Goal: Task Accomplishment & Management: Complete application form

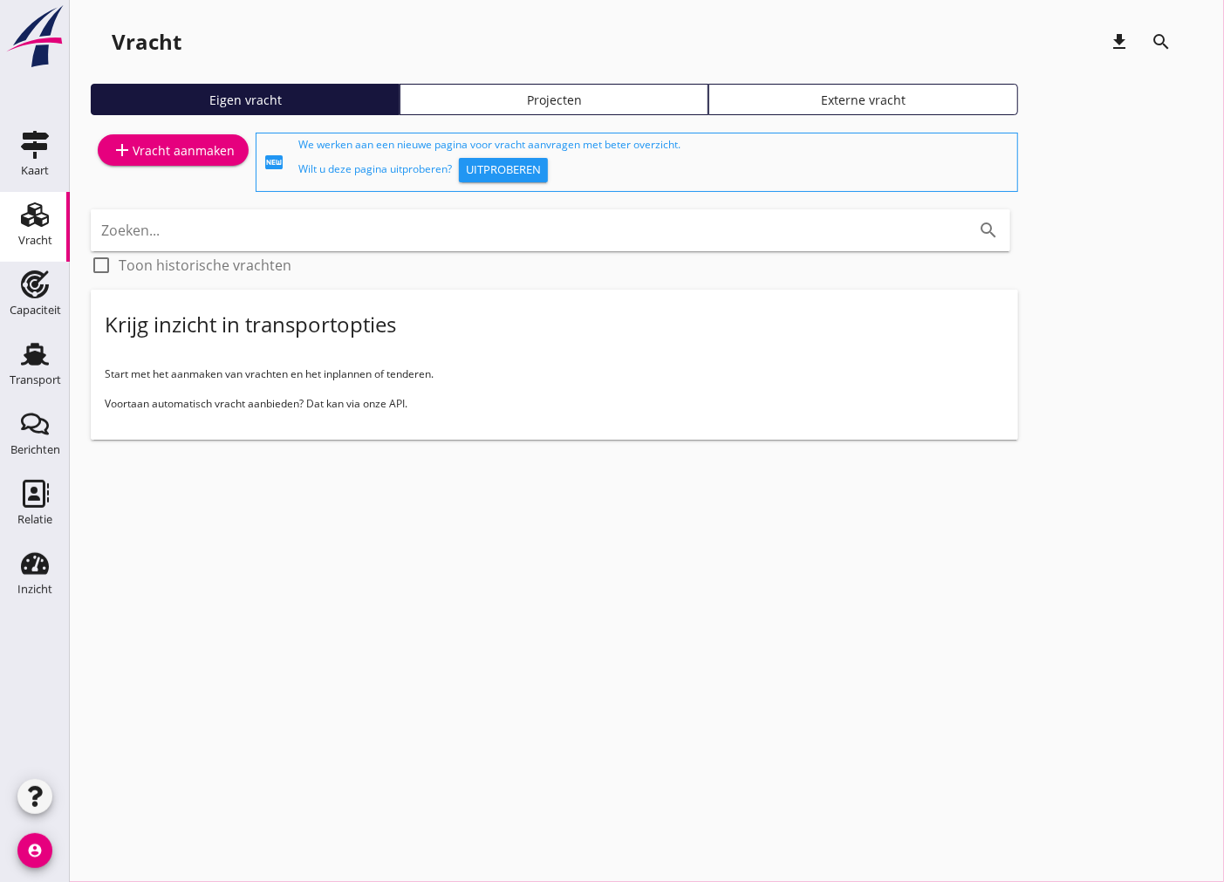
click at [178, 159] on div "add Vracht aanmaken" at bounding box center [173, 150] width 123 height 21
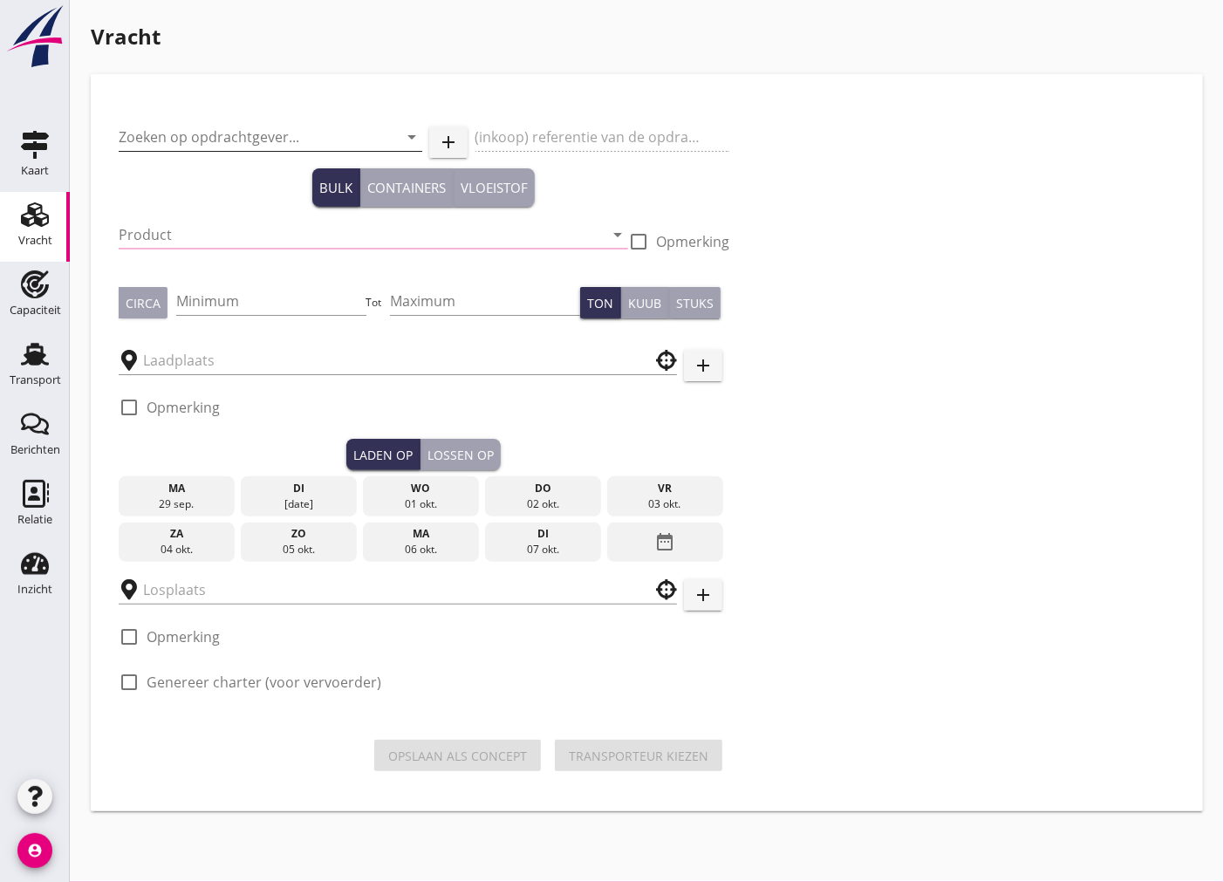
click at [189, 131] on input "Zoeken op opdrachtgever..." at bounding box center [246, 137] width 255 height 28
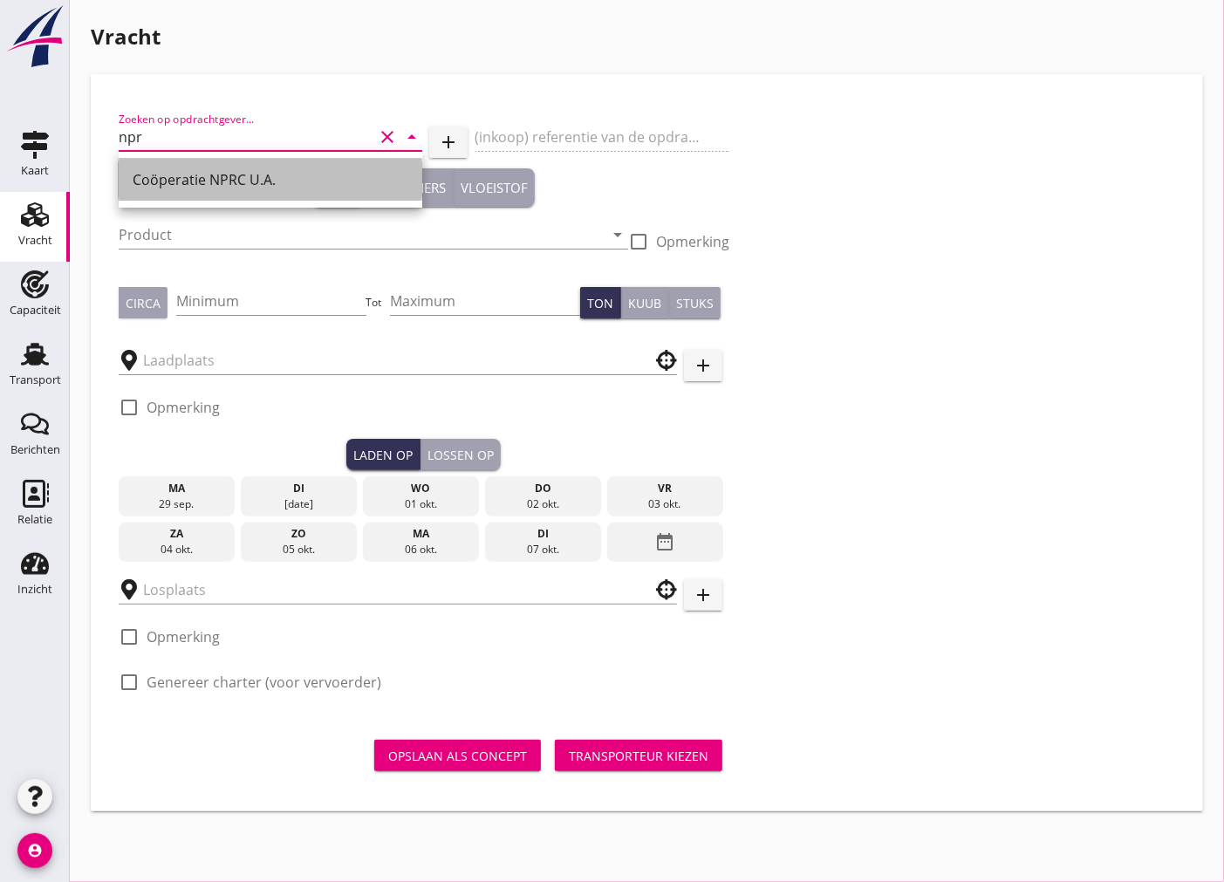
click at [189, 171] on div "Coöperatie NPRC U.A." at bounding box center [271, 179] width 276 height 21
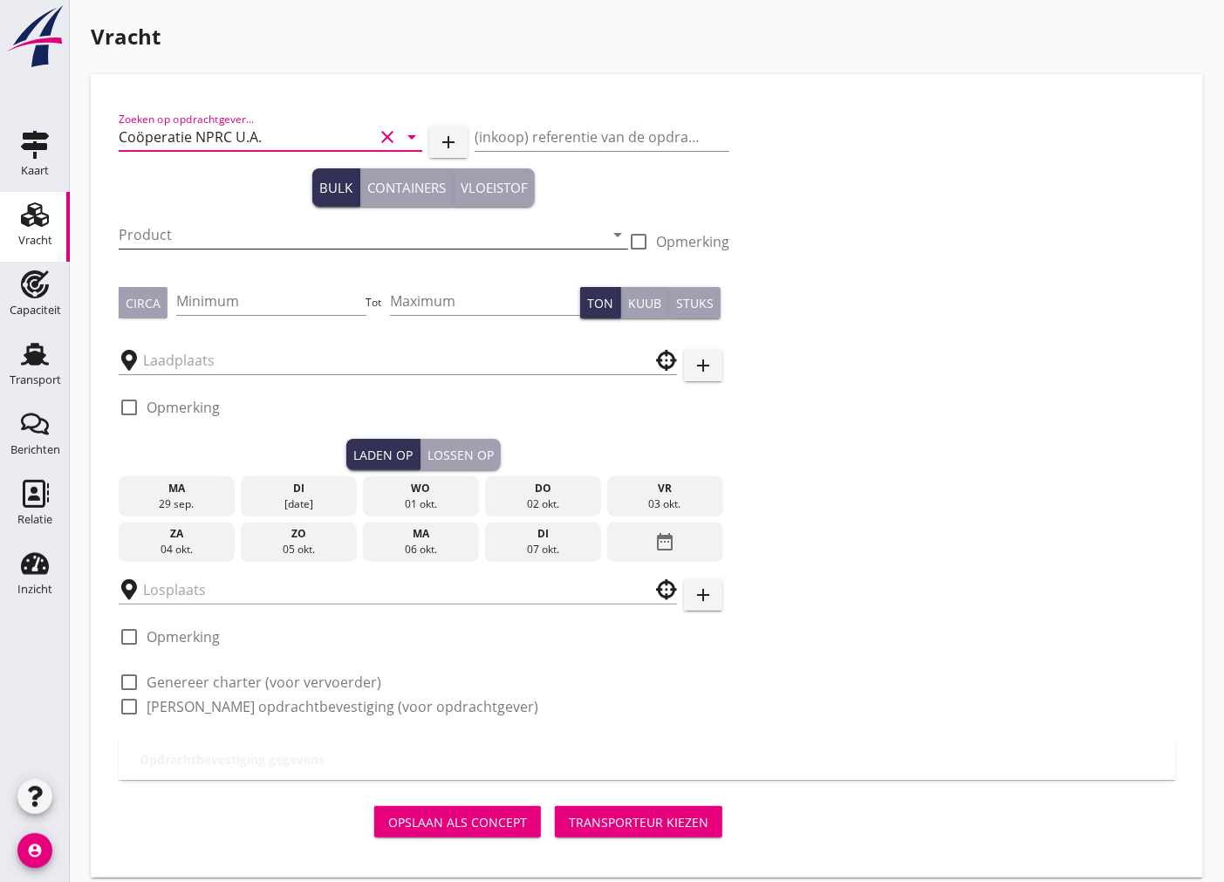
type input "Coöperatie NPRC U.A."
click at [225, 223] on input "Product" at bounding box center [361, 235] width 485 height 28
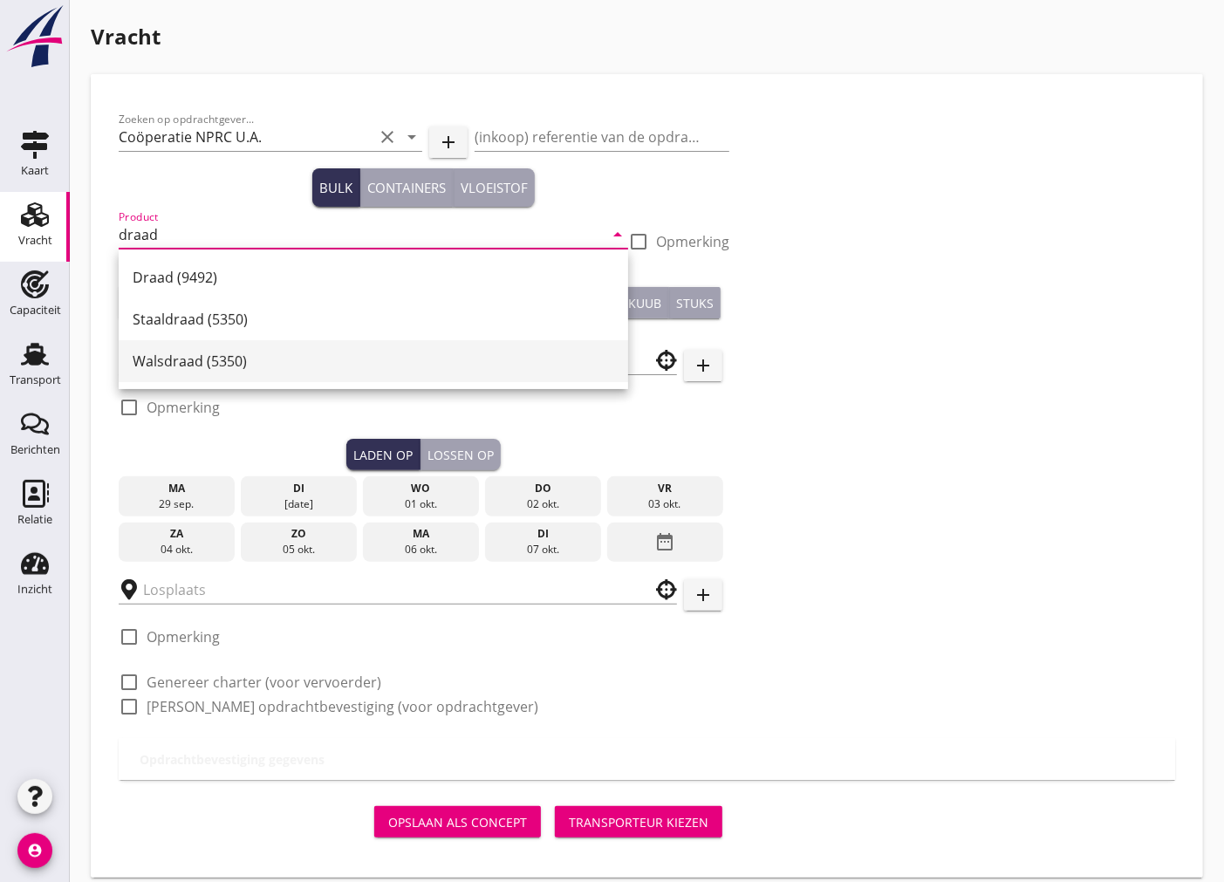
click at [161, 365] on div "Walsdraad (5350)" at bounding box center [374, 361] width 482 height 21
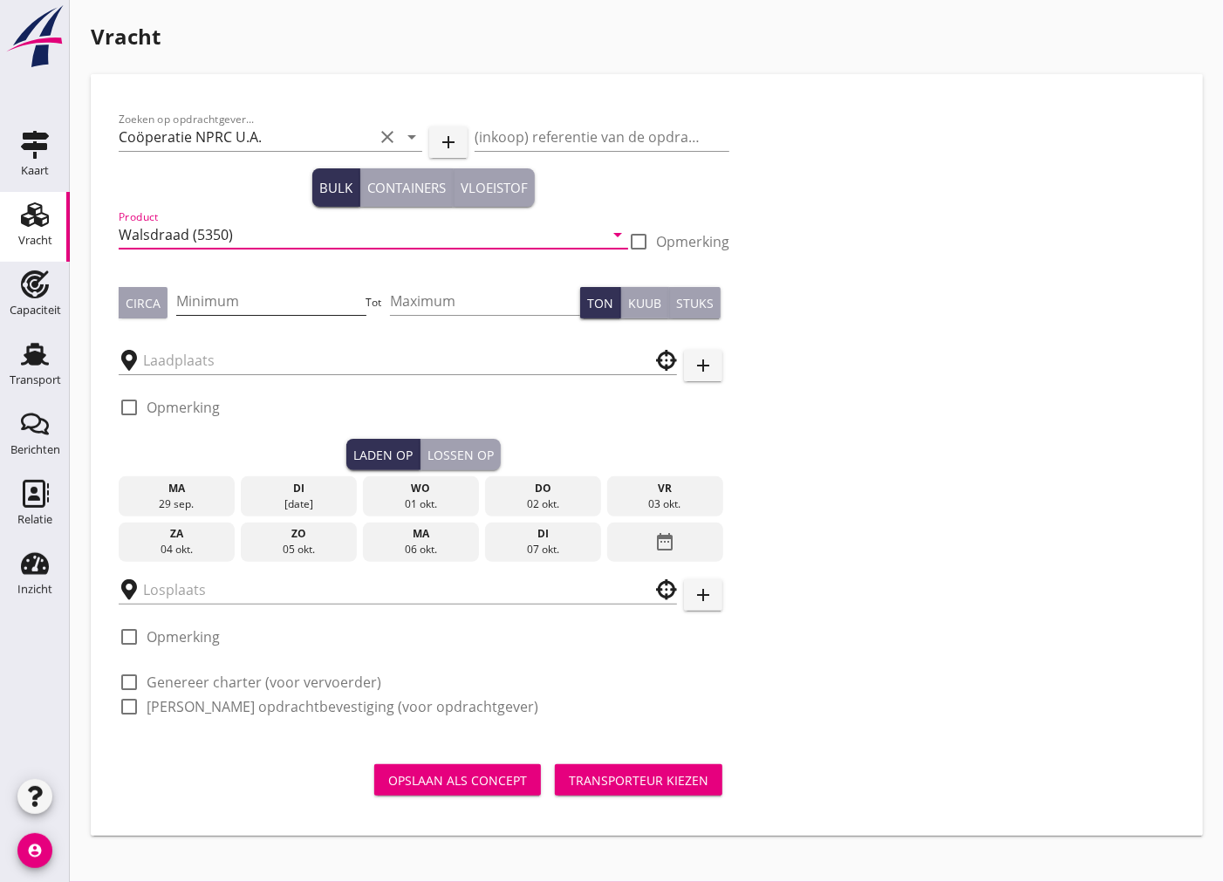
type input "Walsdraad (5350)"
click at [202, 302] on input "Minimum" at bounding box center [271, 301] width 190 height 28
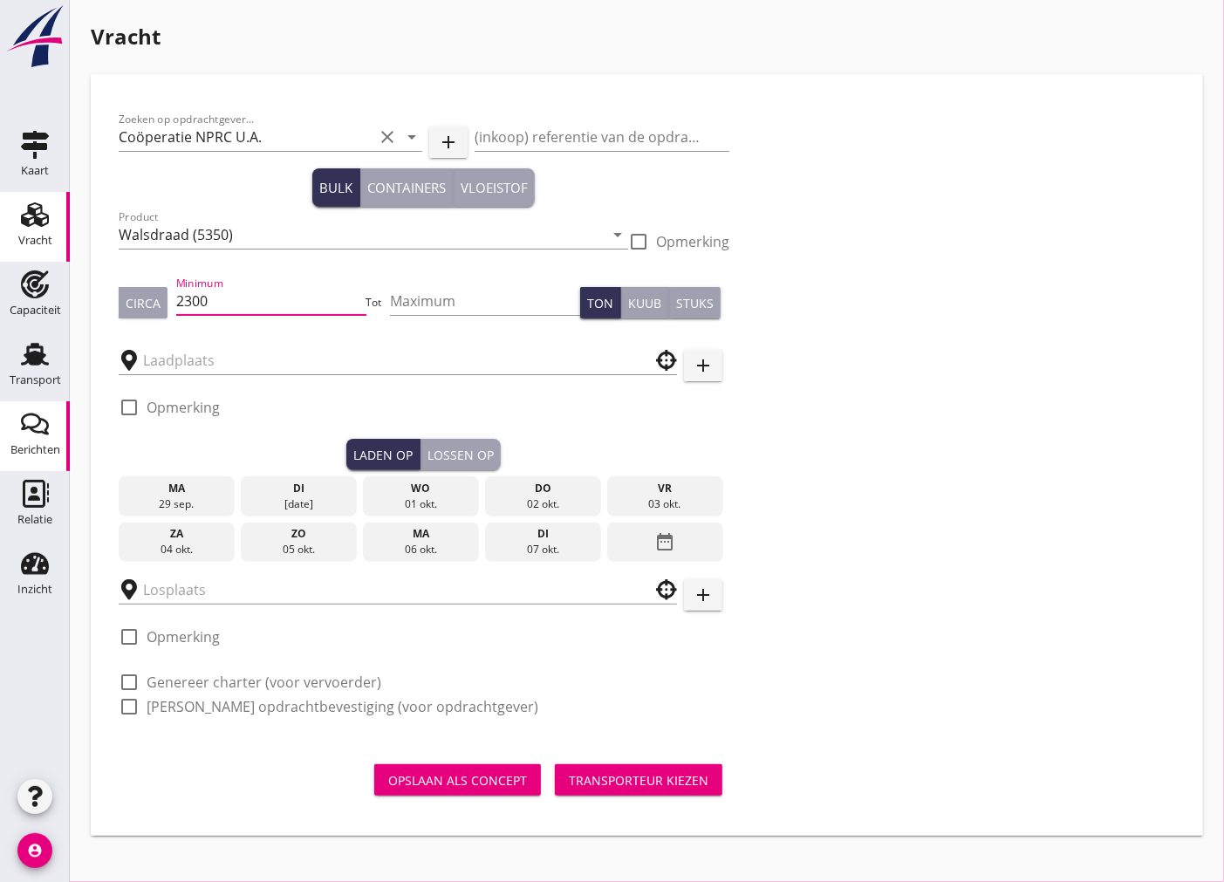
type input "2300"
click at [146, 301] on div "Circa" at bounding box center [143, 303] width 35 height 18
click at [253, 363] on input "text" at bounding box center [385, 360] width 485 height 28
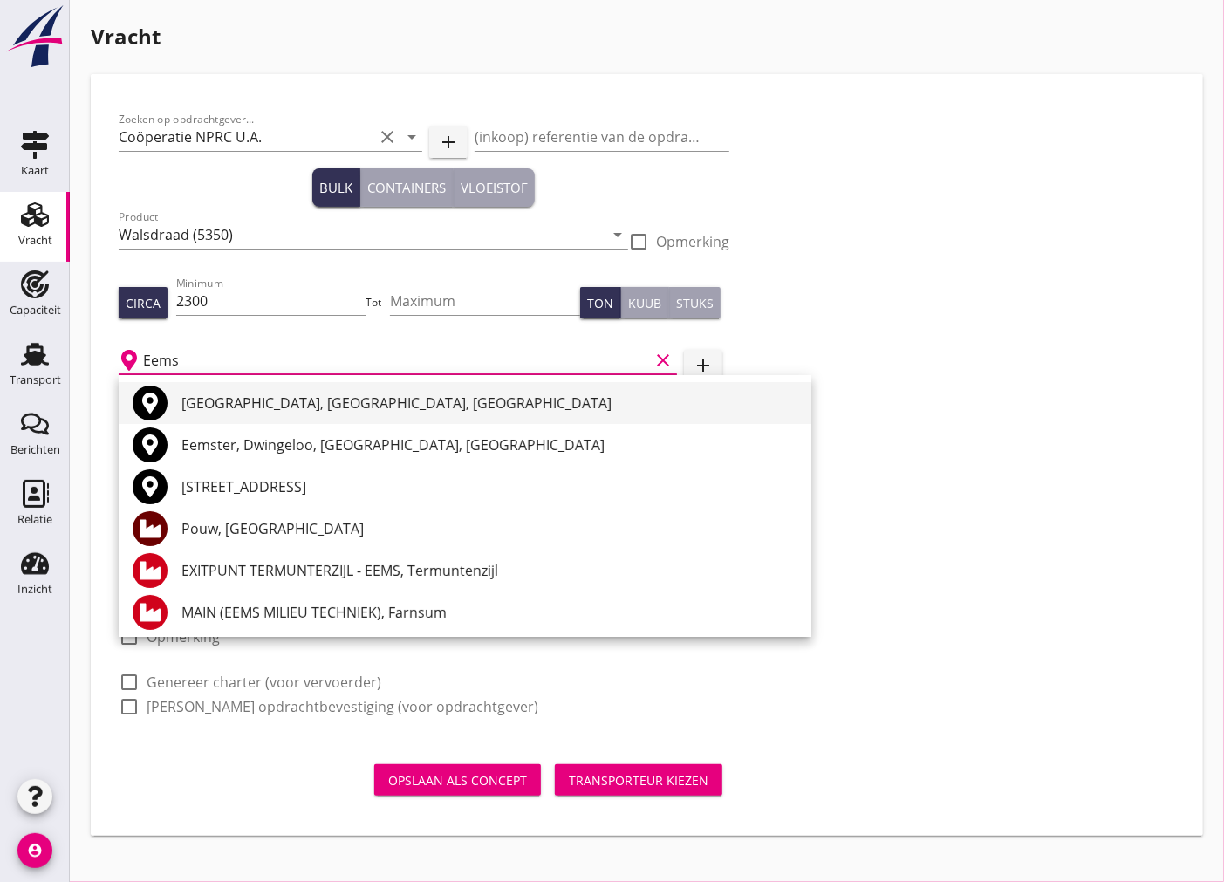
click at [361, 407] on div "[GEOGRAPHIC_DATA], [GEOGRAPHIC_DATA], [GEOGRAPHIC_DATA]" at bounding box center [490, 403] width 616 height 21
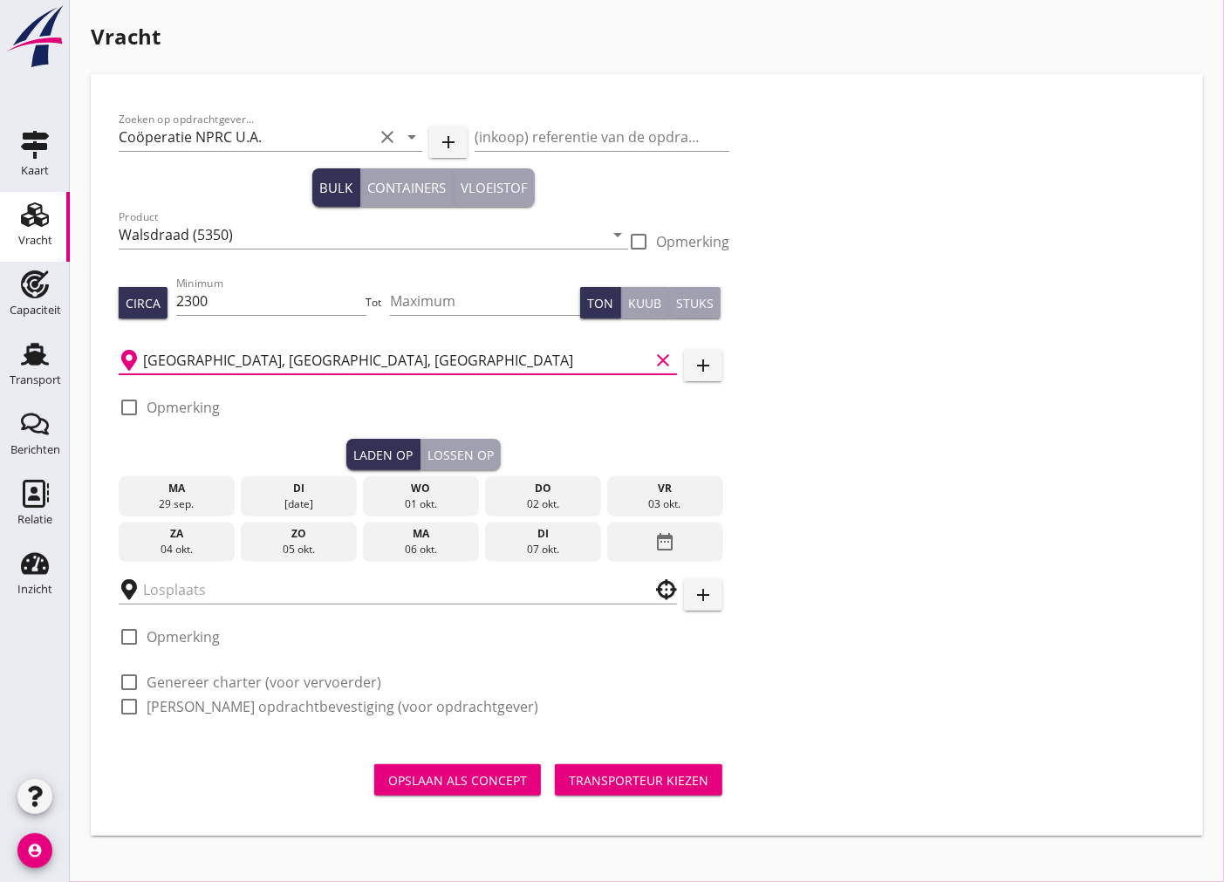
type input "[GEOGRAPHIC_DATA], [GEOGRAPHIC_DATA], [GEOGRAPHIC_DATA]"
click at [122, 410] on div at bounding box center [129, 408] width 30 height 30
checkbox input "true"
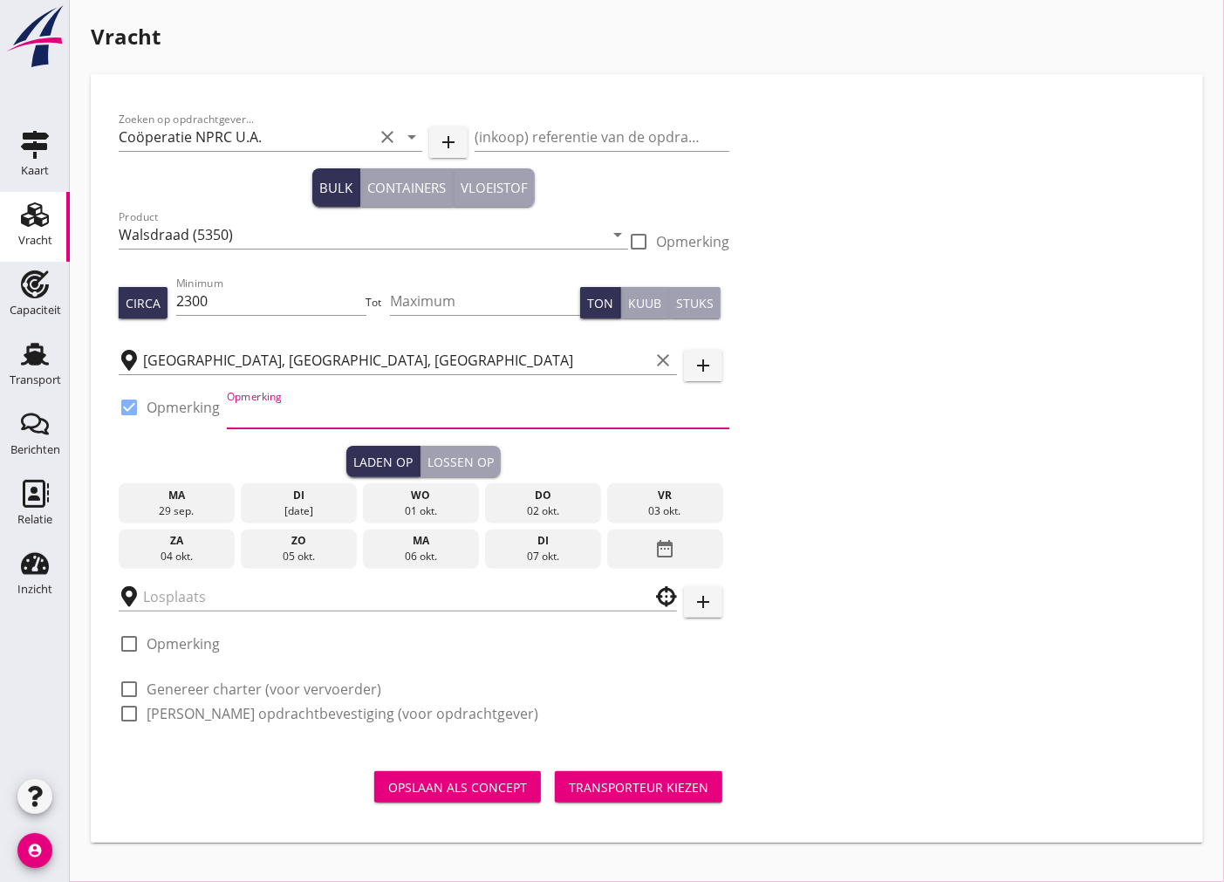
click at [373, 402] on input "Opmerking" at bounding box center [478, 415] width 503 height 28
paste input "[PERSON_NAME].[PHONE_NUMBER] / [PERSON_NAME] [PHONE_NUMBER]"
type input "[PERSON_NAME].[PHONE_NUMBER] / [PERSON_NAME] [PHONE_NUMBER]"
click at [324, 504] on div "[DATE]" at bounding box center [298, 512] width 107 height 16
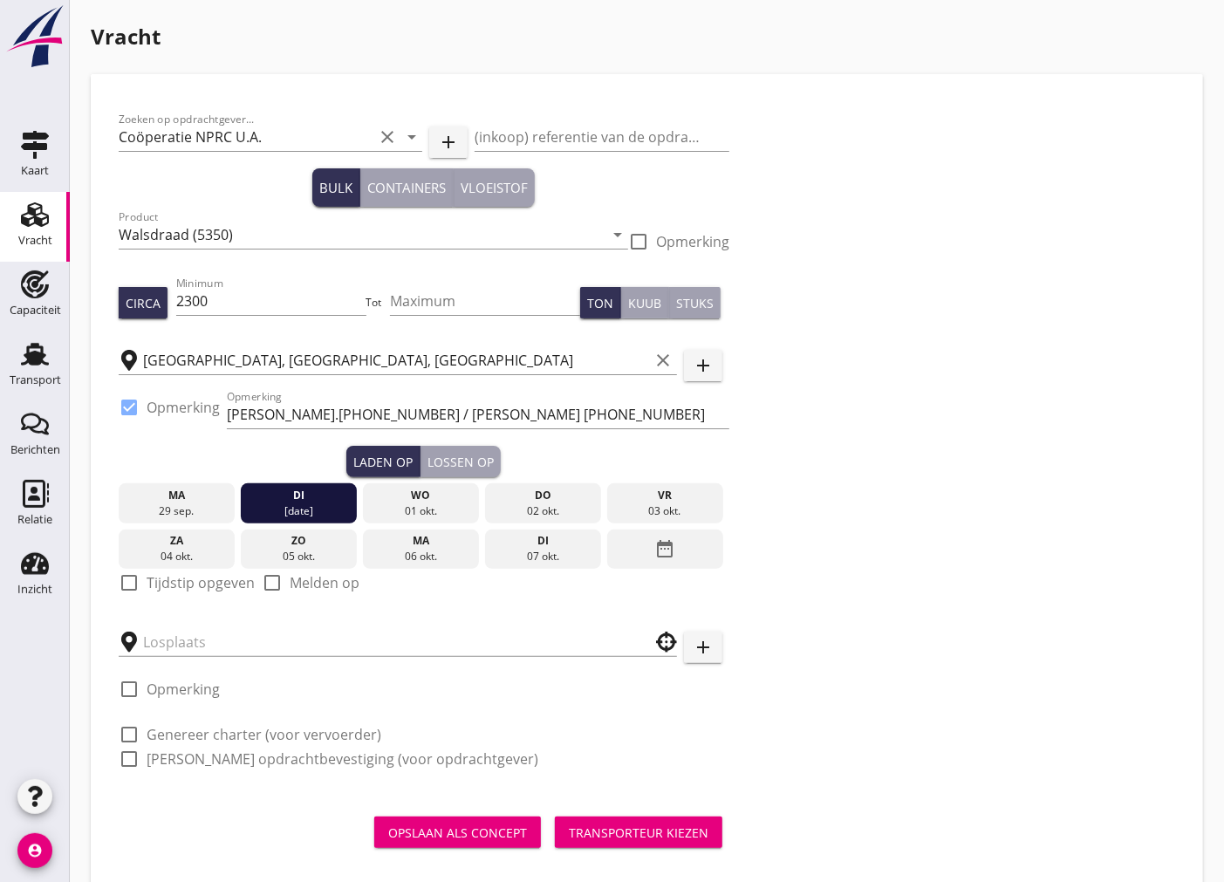
click at [136, 583] on div at bounding box center [129, 583] width 30 height 30
checkbox input "true"
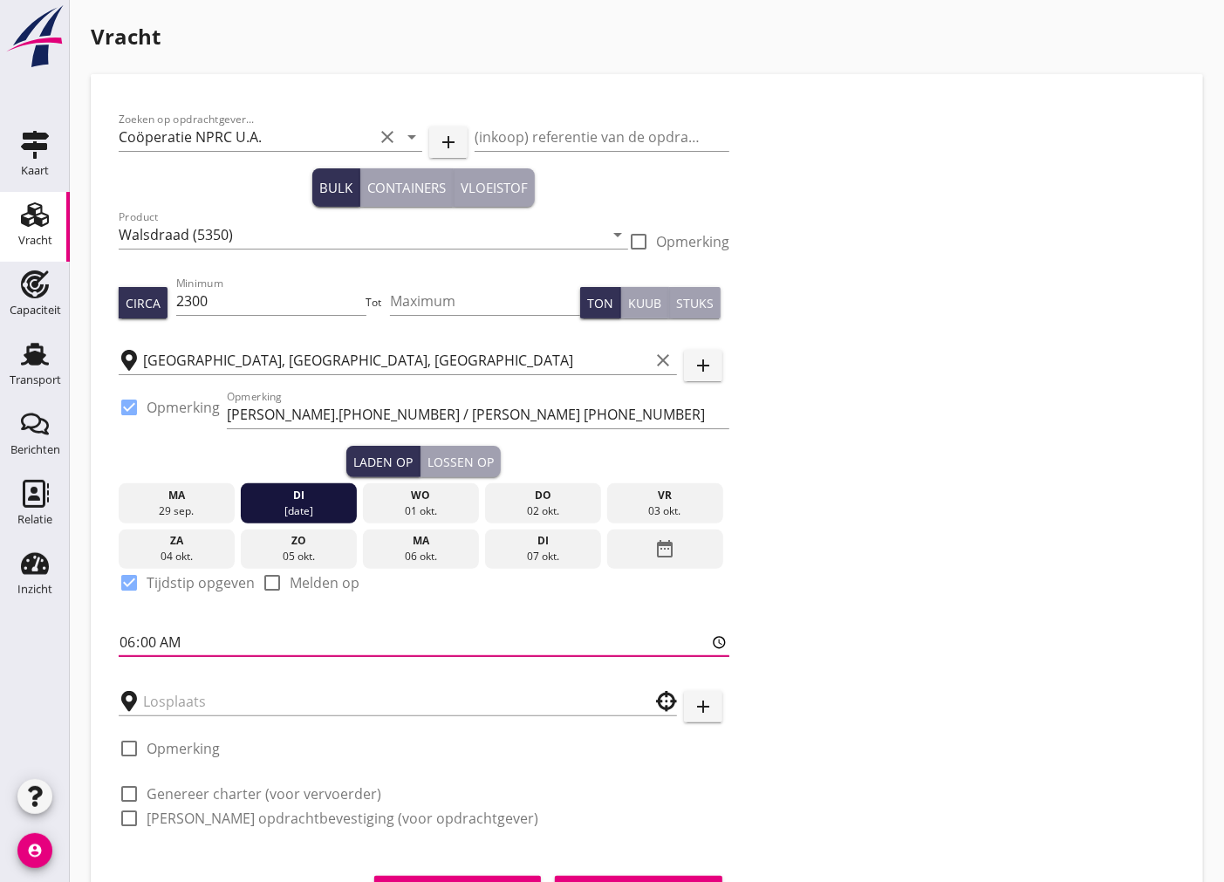
click at [125, 643] on input "06:00" at bounding box center [424, 642] width 611 height 28
type input "12:01"
click at [127, 797] on div at bounding box center [129, 794] width 30 height 30
checkbox input "true"
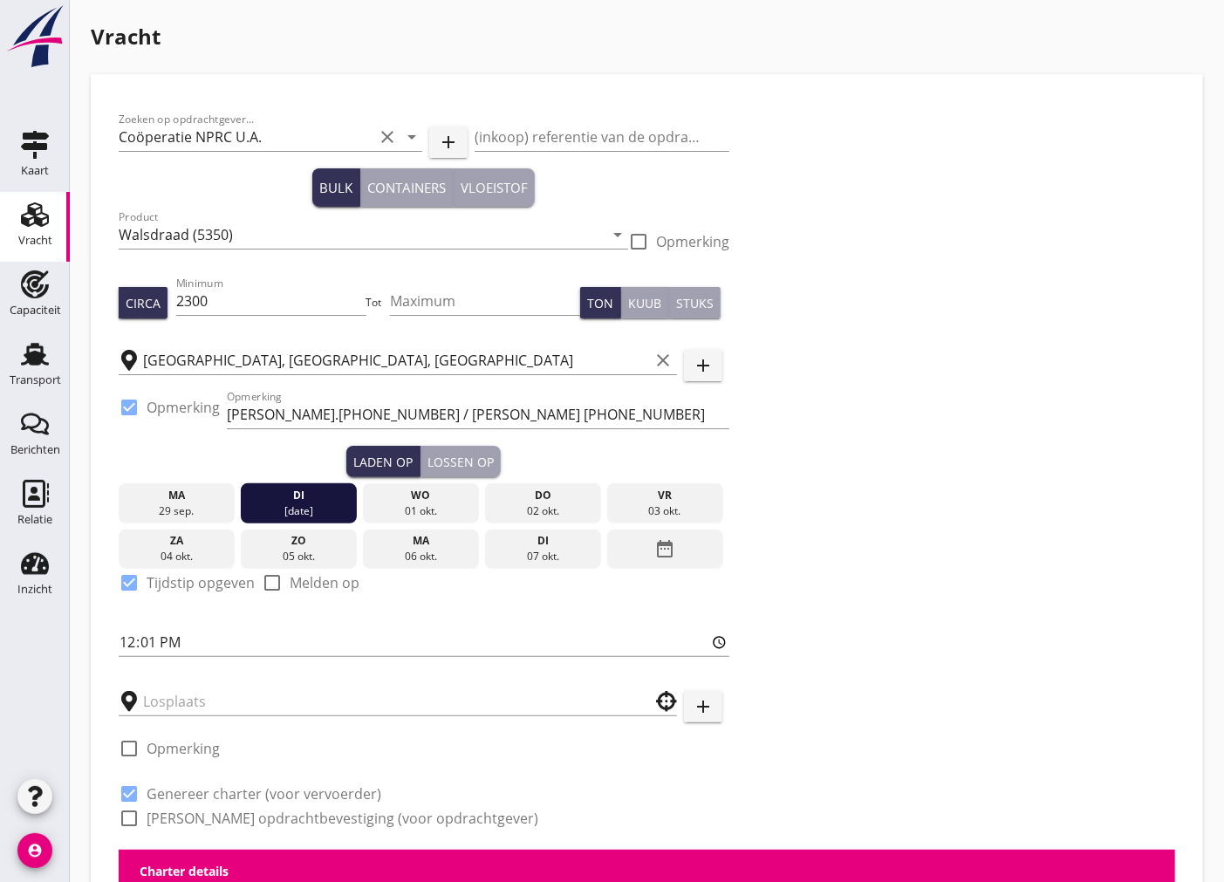
click at [131, 820] on div at bounding box center [129, 819] width 30 height 30
checkbox input "true"
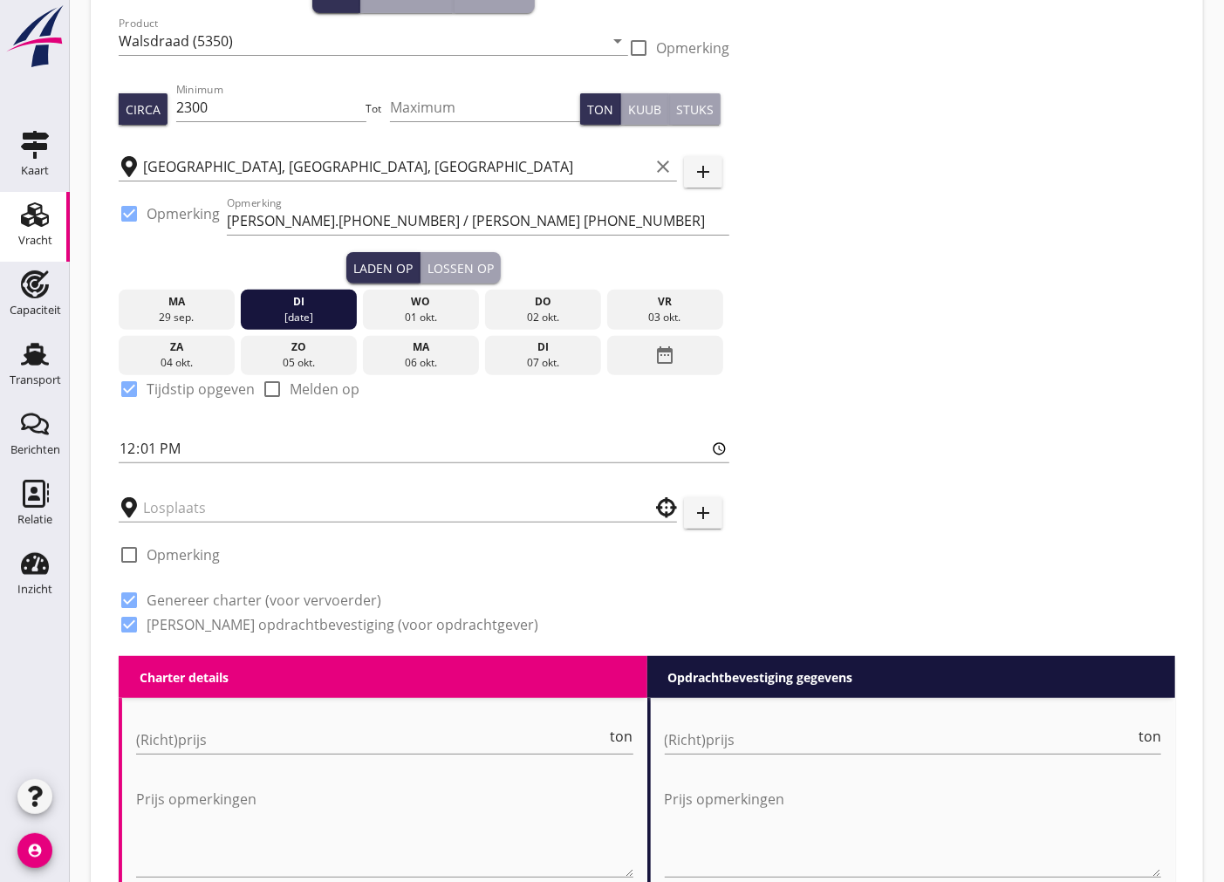
scroll to position [387, 0]
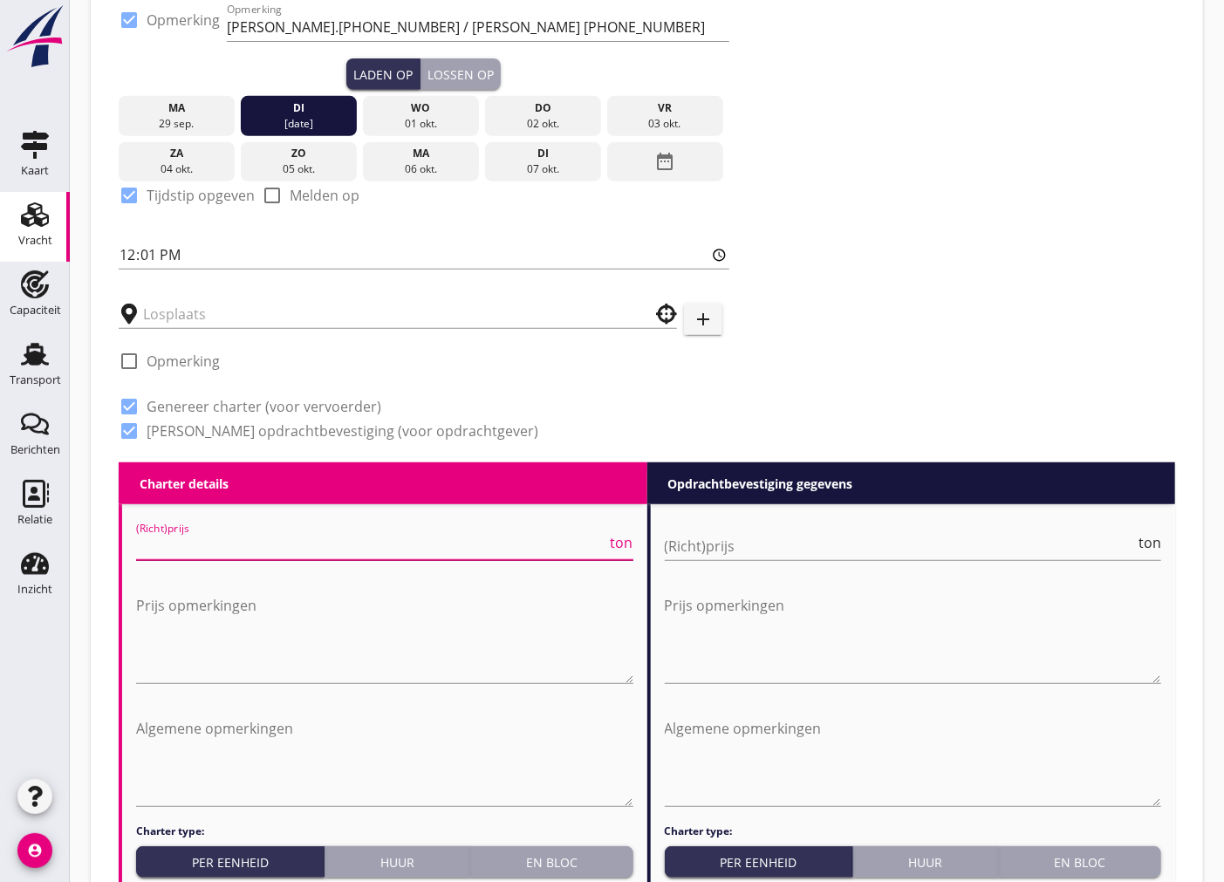
click at [332, 547] on input "(Richt)prijs" at bounding box center [371, 546] width 471 height 28
type input "5"
click at [786, 541] on input "(Richt)prijs" at bounding box center [900, 546] width 471 height 28
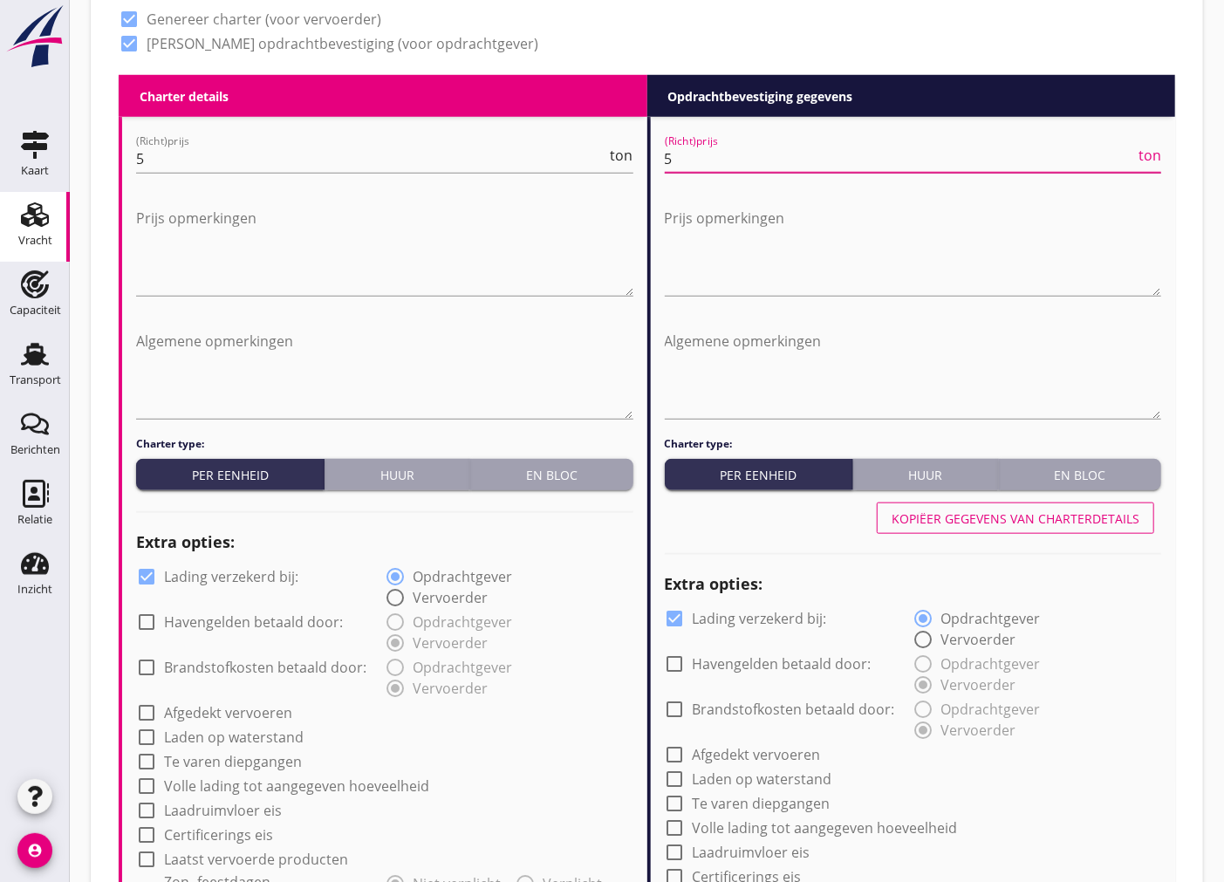
scroll to position [873, 0]
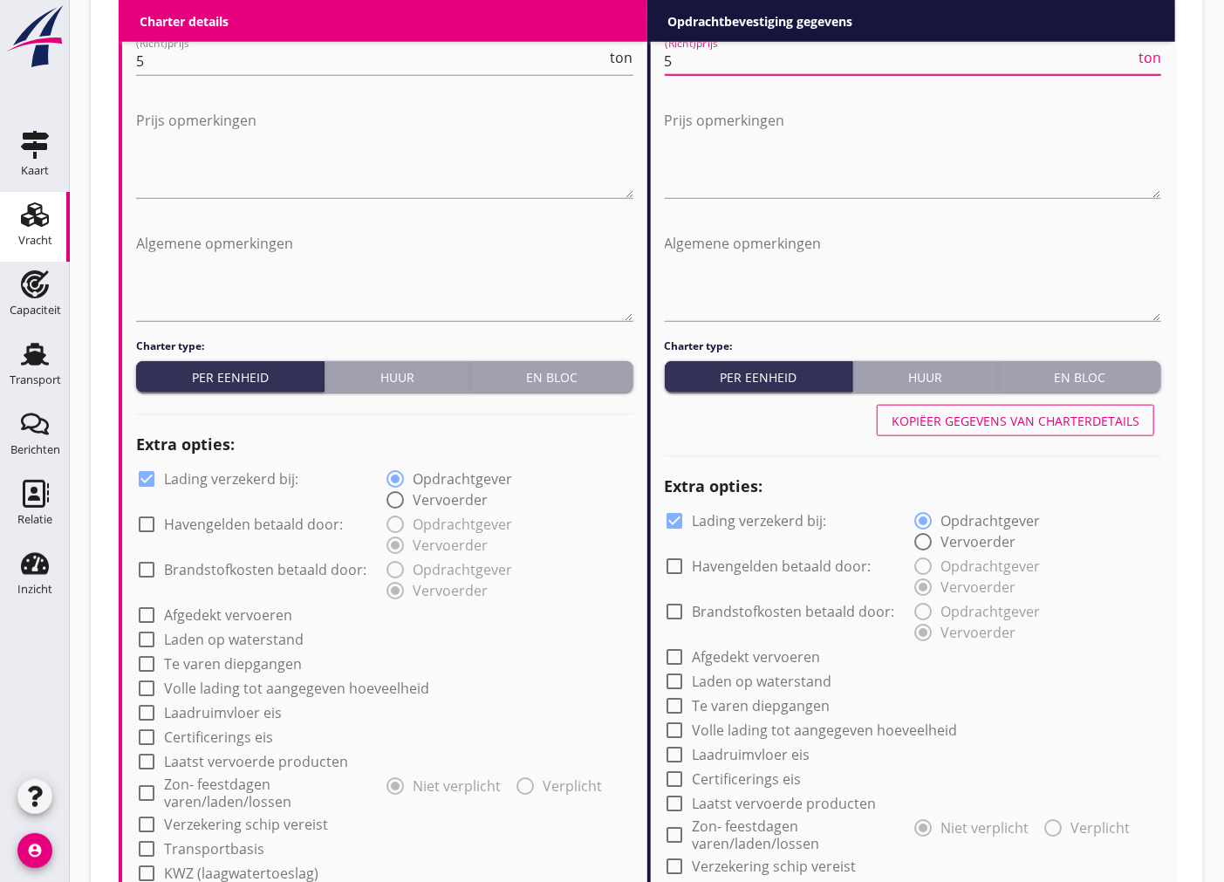
type input "5"
click at [154, 474] on div at bounding box center [147, 479] width 30 height 30
checkbox input "false"
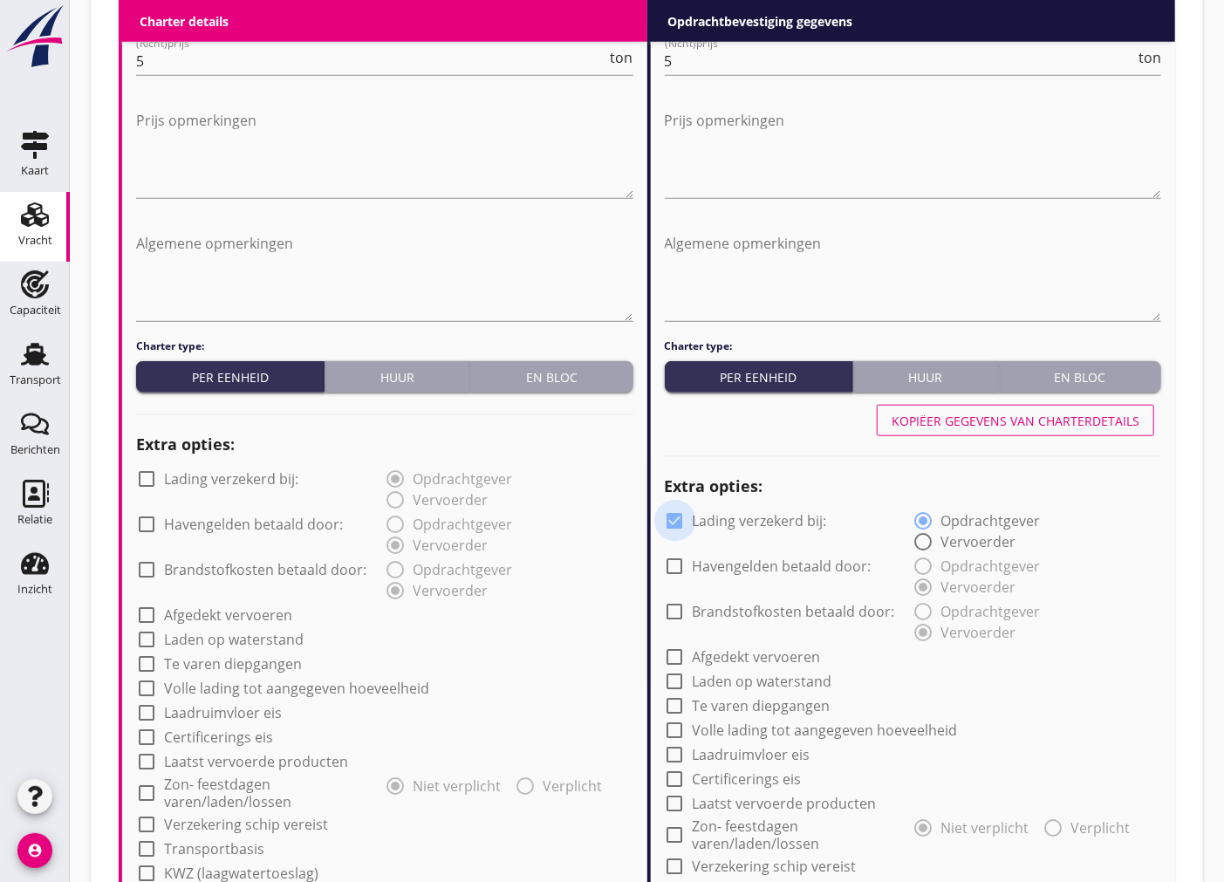
click at [668, 512] on div at bounding box center [676, 521] width 30 height 30
checkbox input "false"
click at [143, 714] on div at bounding box center [147, 713] width 30 height 30
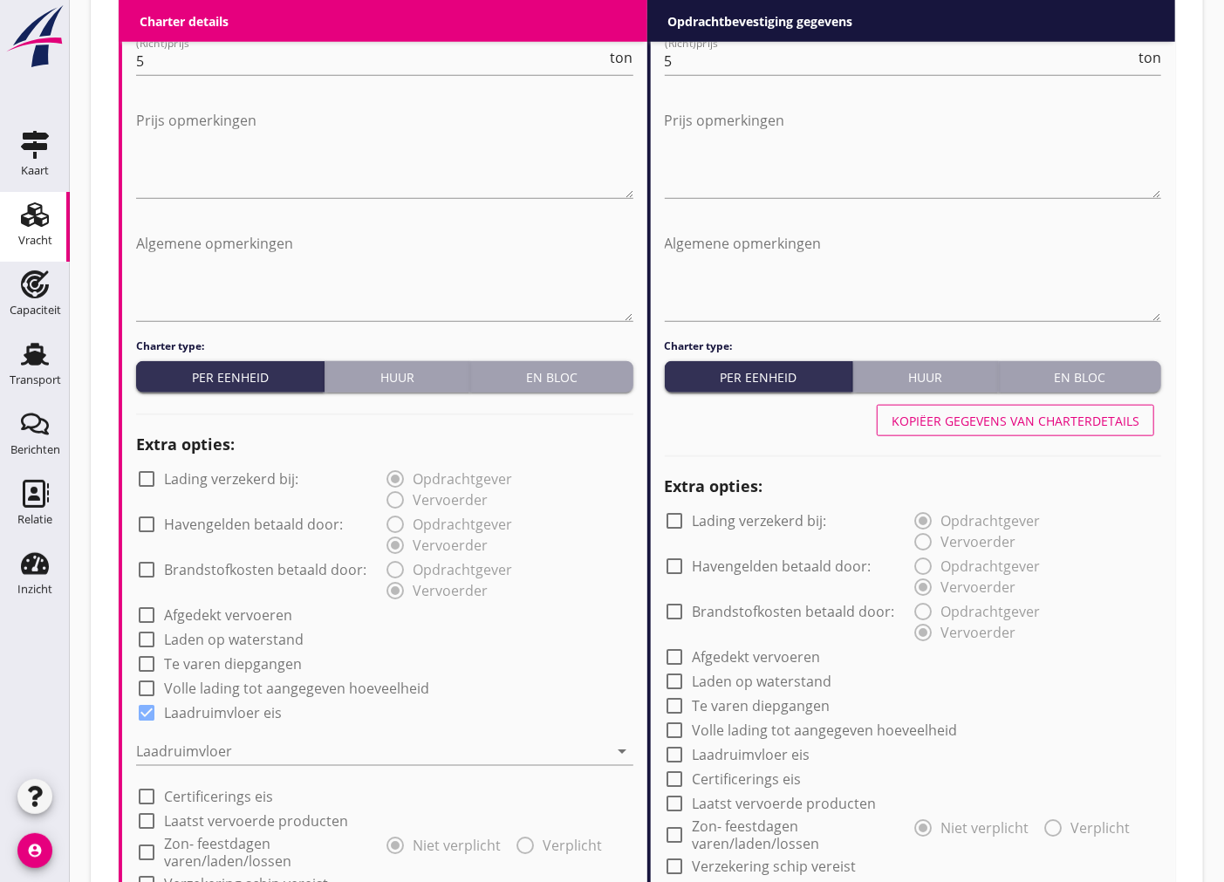
scroll to position [970, 0]
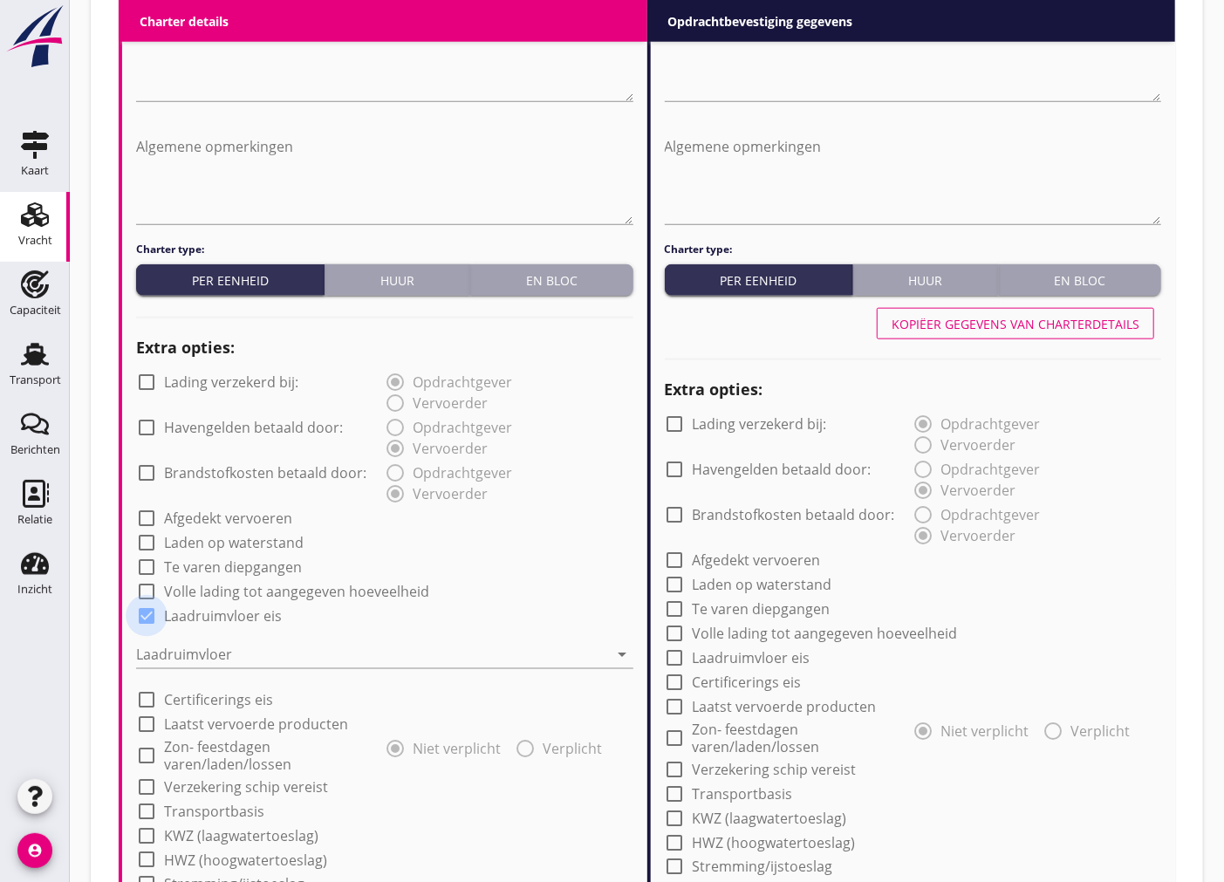
click at [147, 620] on div at bounding box center [147, 616] width 30 height 30
checkbox input "false"
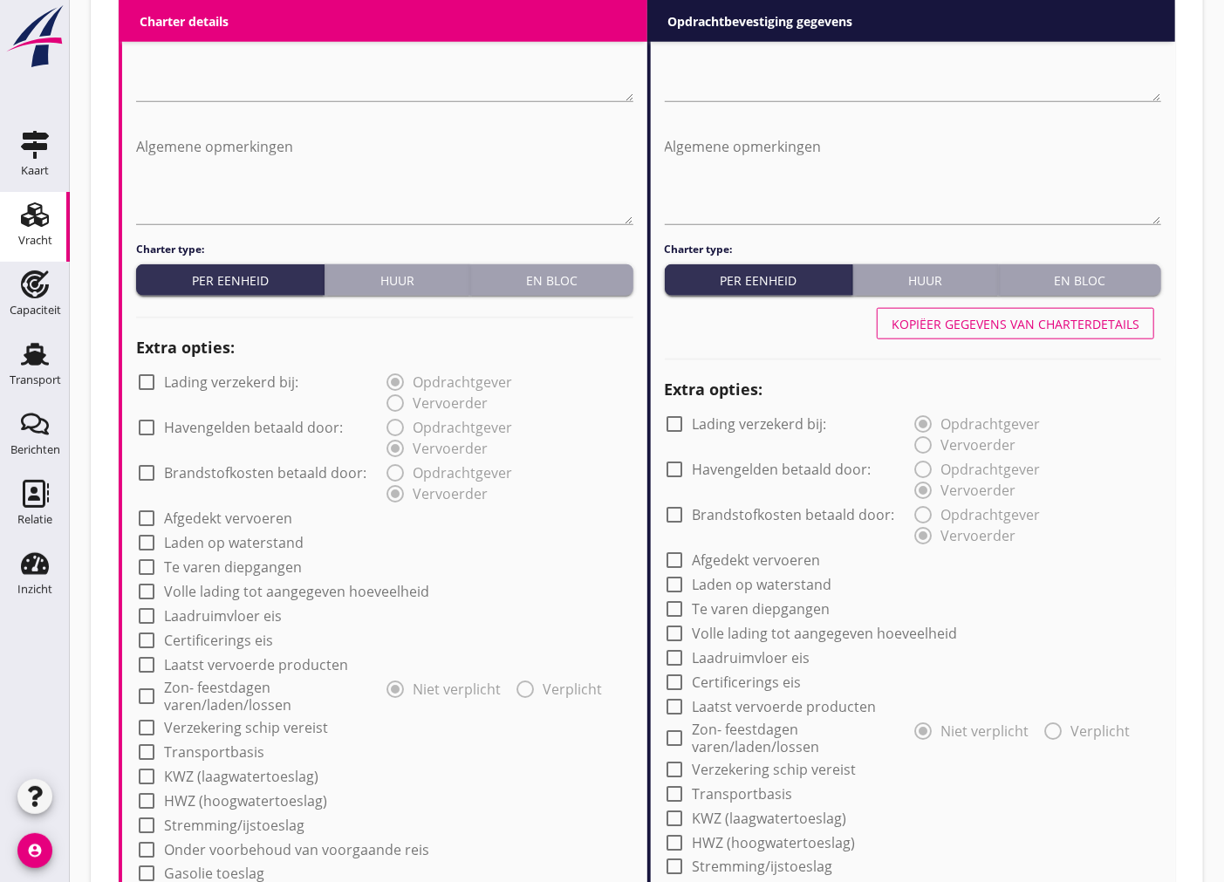
click at [152, 724] on div at bounding box center [147, 728] width 30 height 30
checkbox input "true"
click at [676, 763] on div at bounding box center [676, 770] width 30 height 30
checkbox input "true"
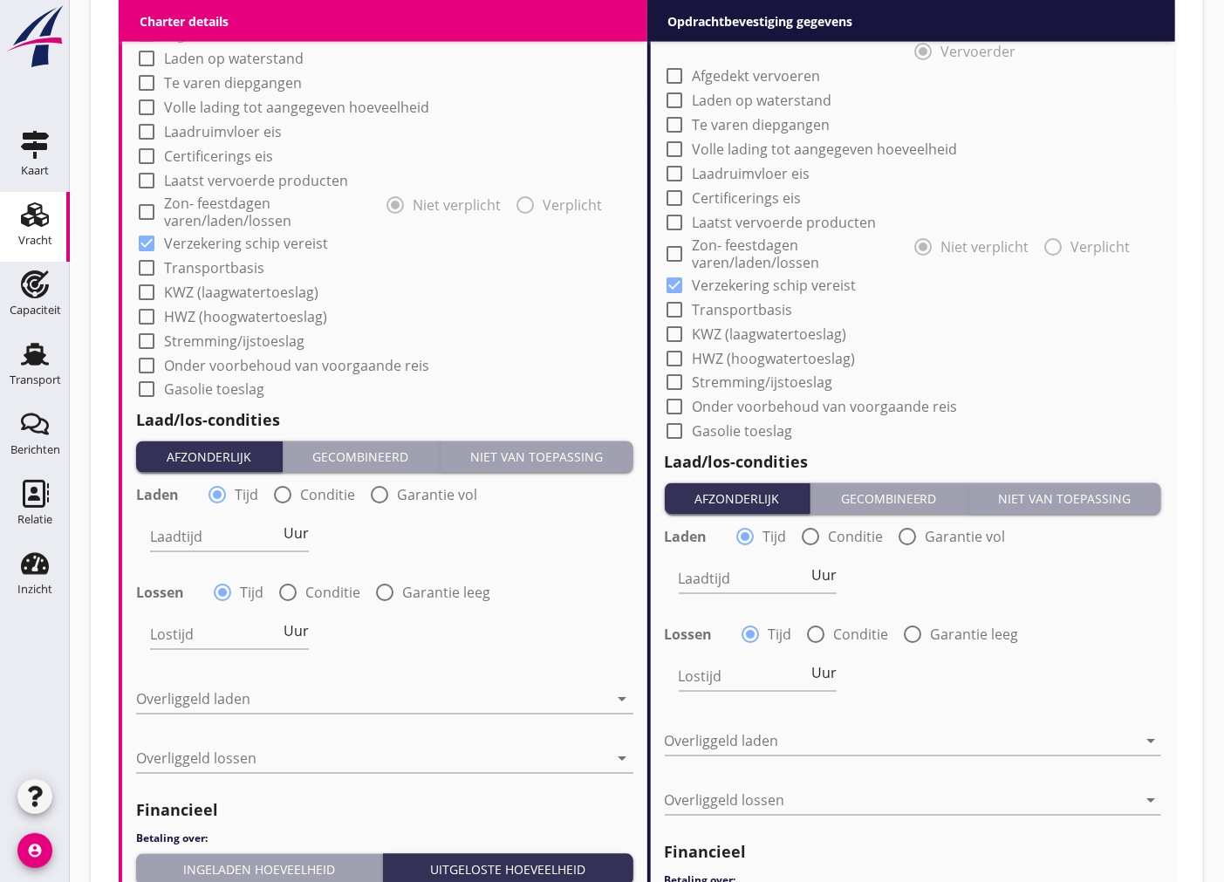
scroll to position [1551, 0]
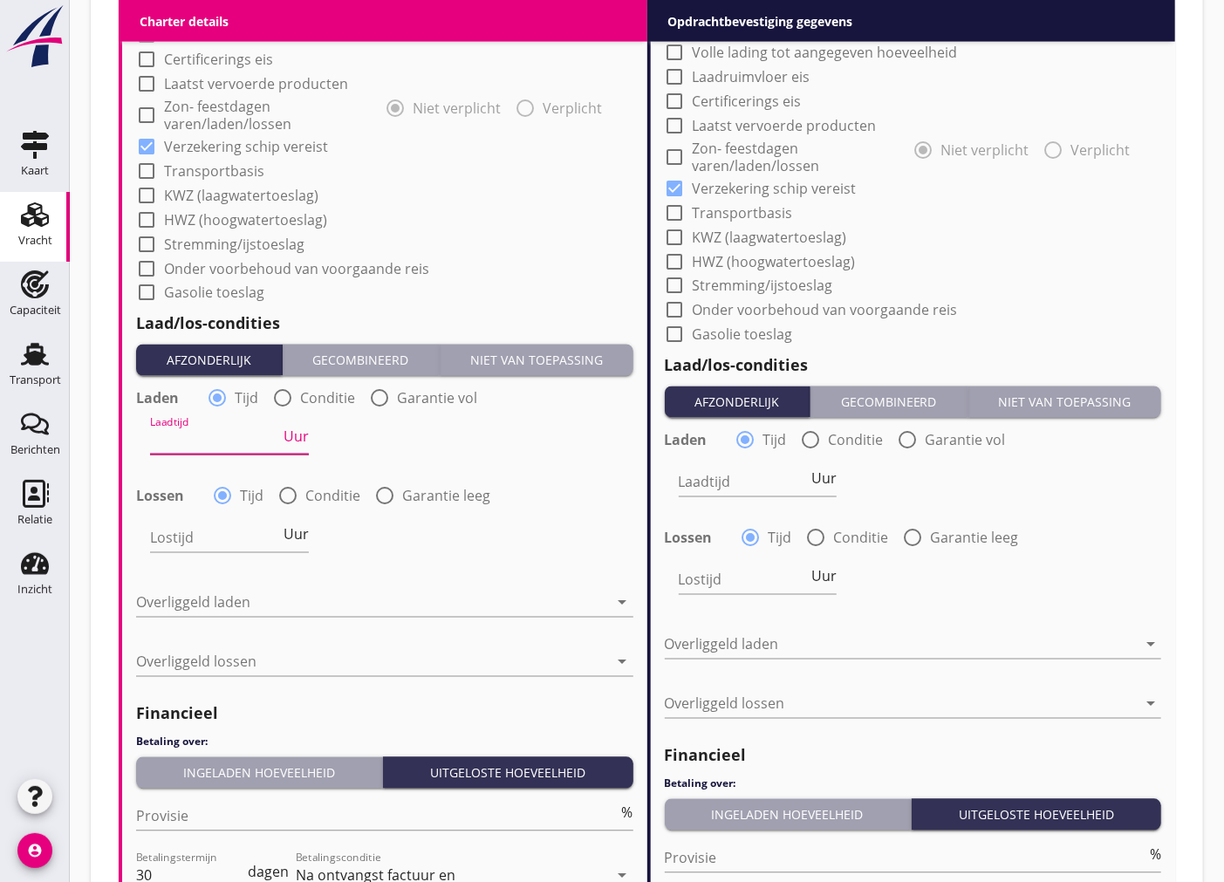
click at [202, 446] on input "Laadtijd" at bounding box center [215, 441] width 130 height 28
click at [289, 396] on div at bounding box center [283, 399] width 30 height 30
radio input "false"
radio input "true"
click at [285, 497] on div at bounding box center [288, 497] width 30 height 30
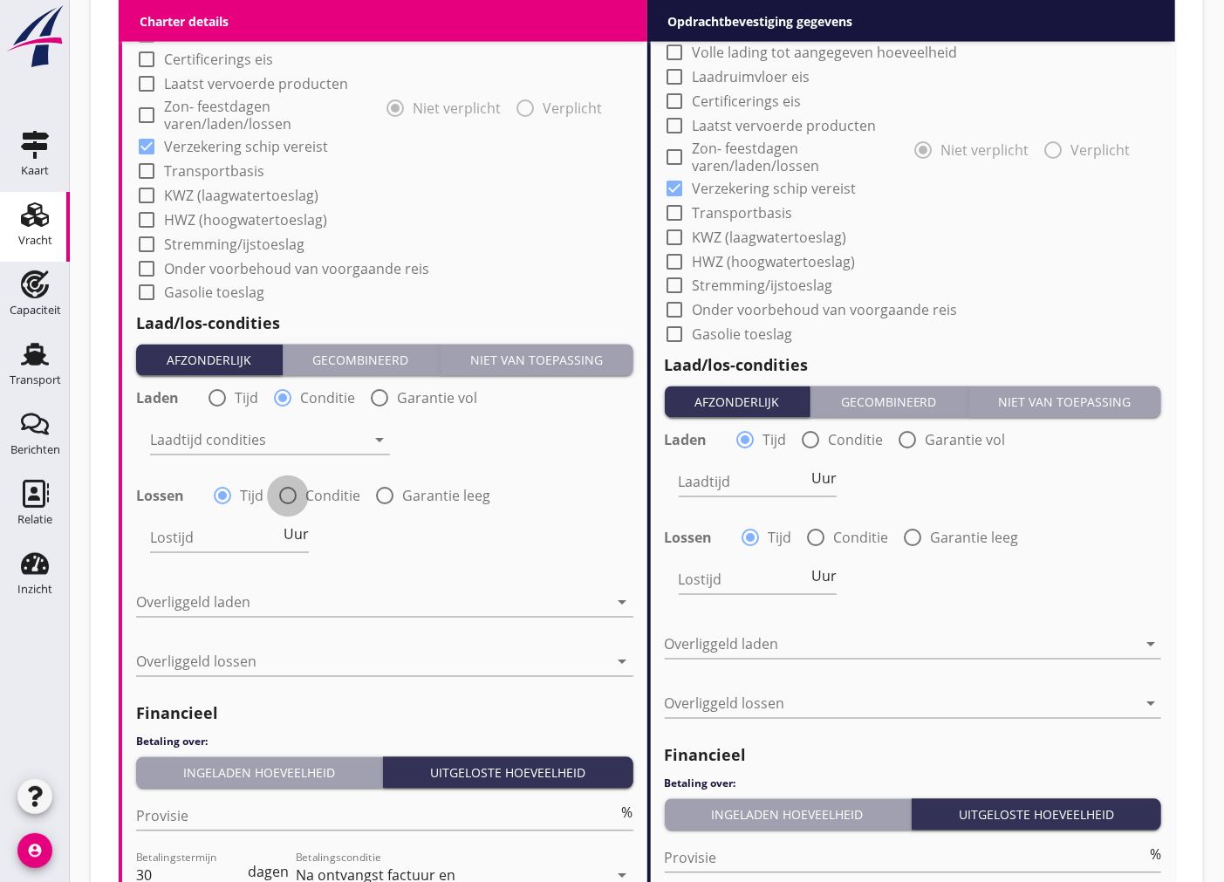
radio input "false"
radio input "true"
click at [285, 430] on div at bounding box center [258, 441] width 216 height 28
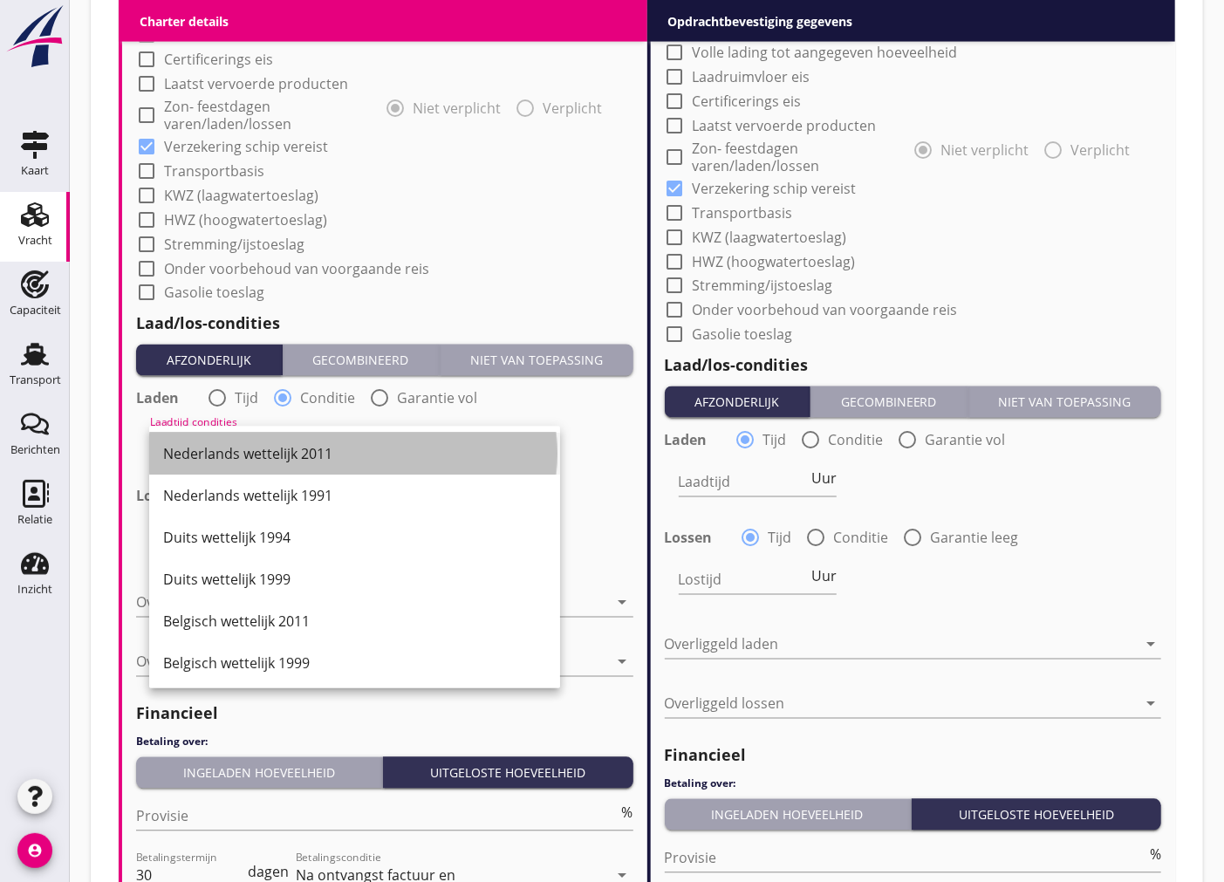
click at [293, 454] on div "Nederlands wettelijk 2011" at bounding box center [354, 454] width 383 height 21
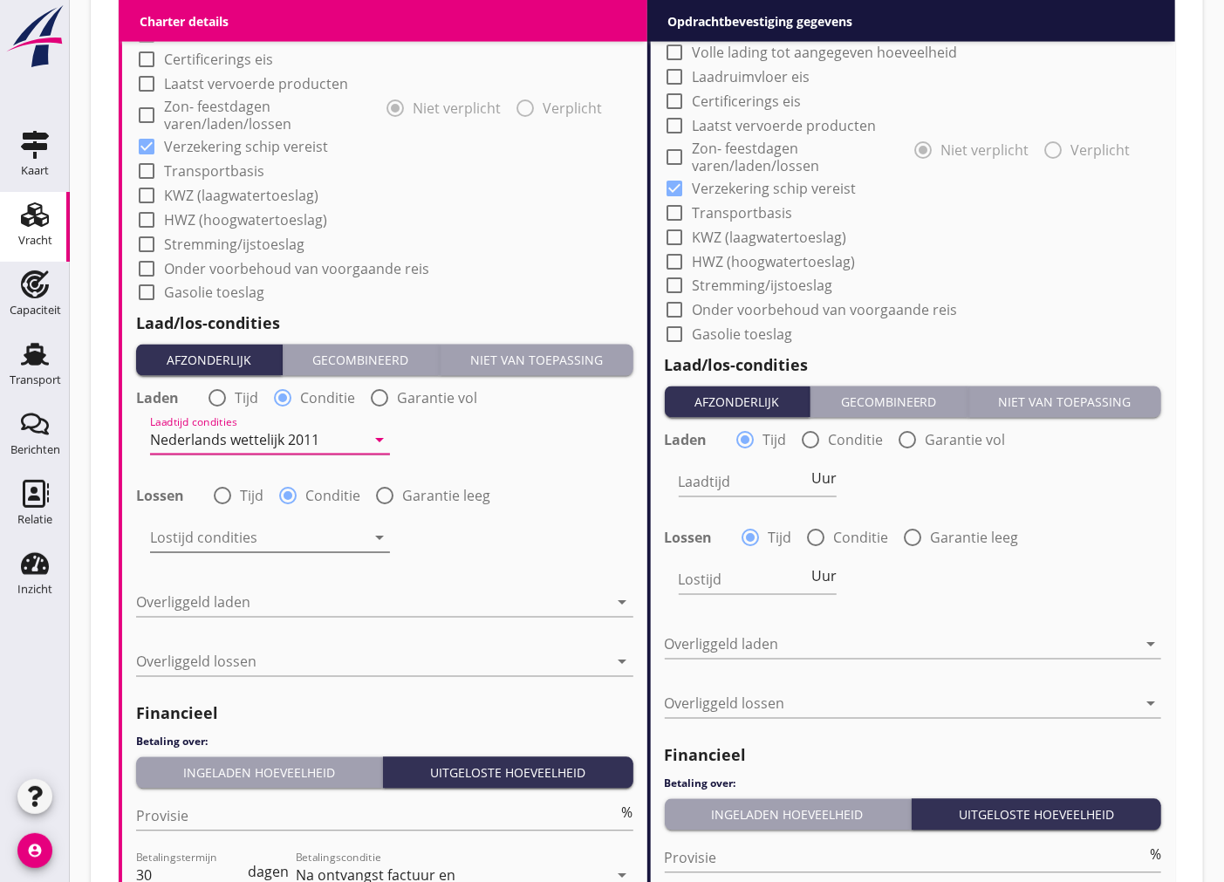
click at [311, 552] on div "Lostijd condities arrow_drop_down" at bounding box center [270, 539] width 240 height 28
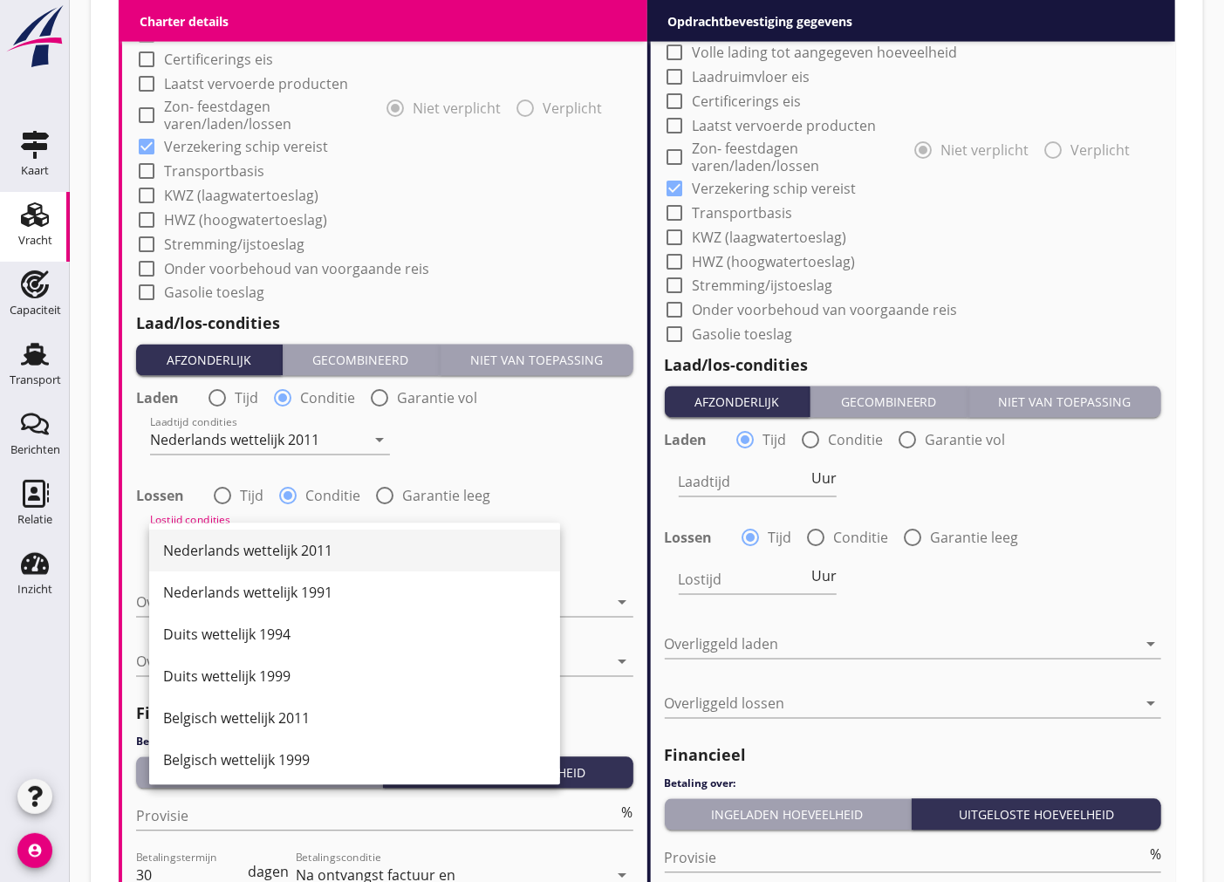
click at [312, 552] on div "Nederlands wettelijk 2011" at bounding box center [354, 551] width 383 height 21
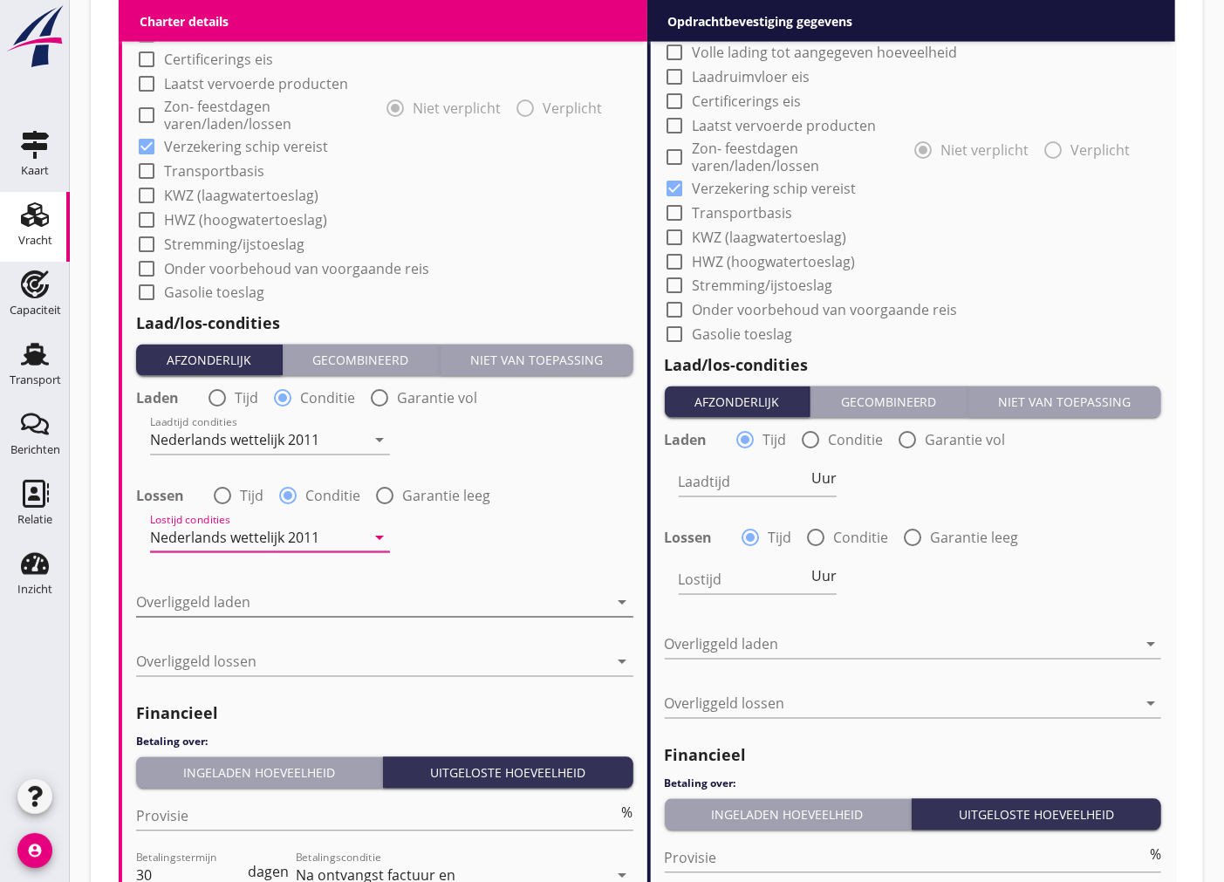
click at [308, 599] on div at bounding box center [372, 603] width 473 height 28
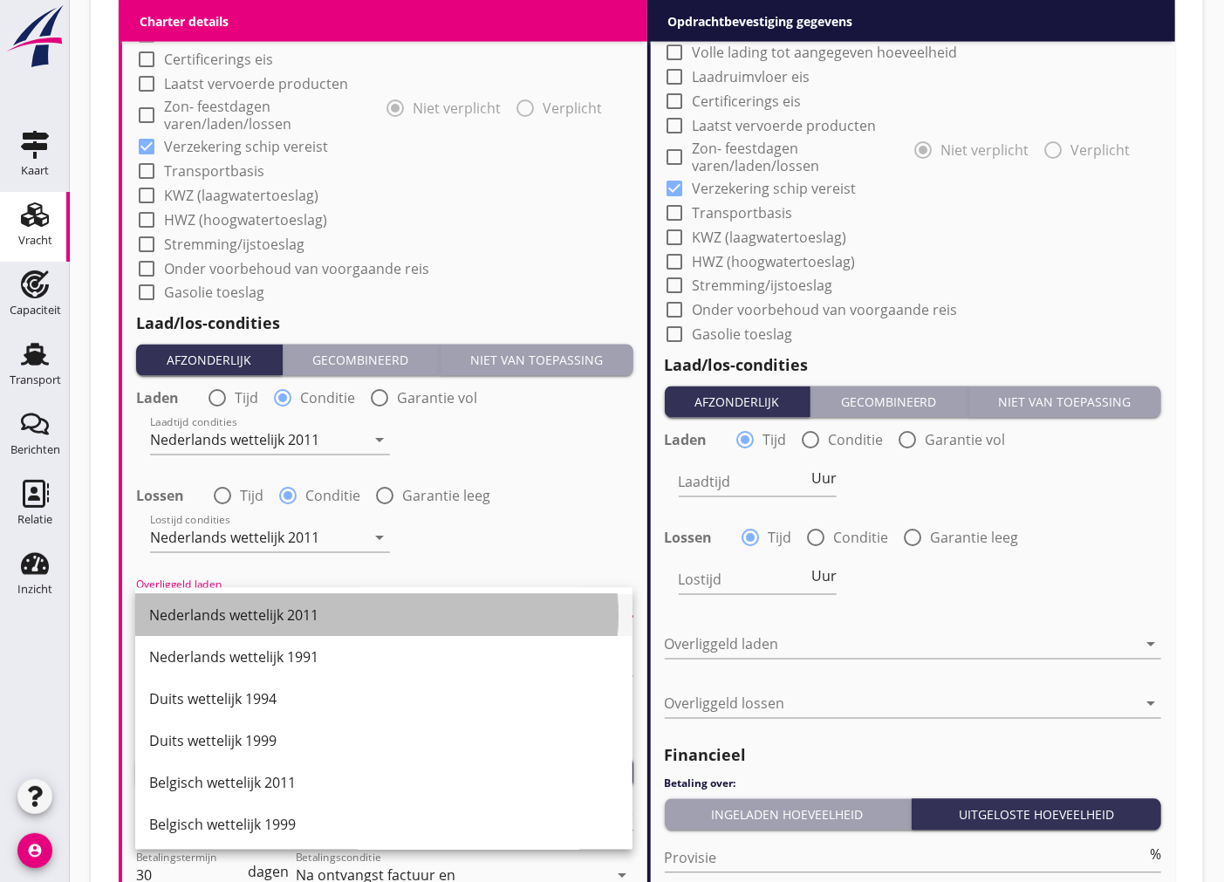
click at [305, 609] on div "Nederlands wettelijk 2011" at bounding box center [384, 616] width 470 height 21
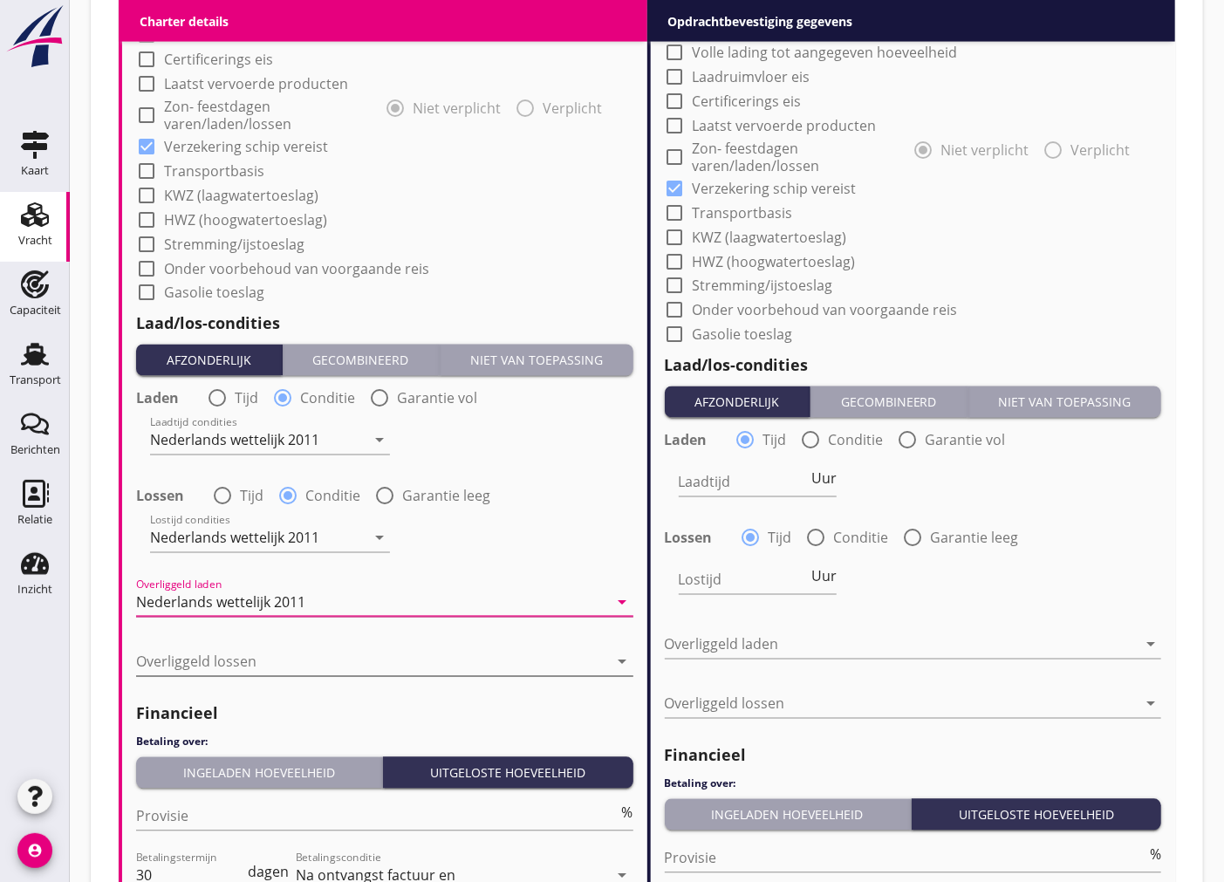
click at [326, 667] on div at bounding box center [372, 662] width 473 height 28
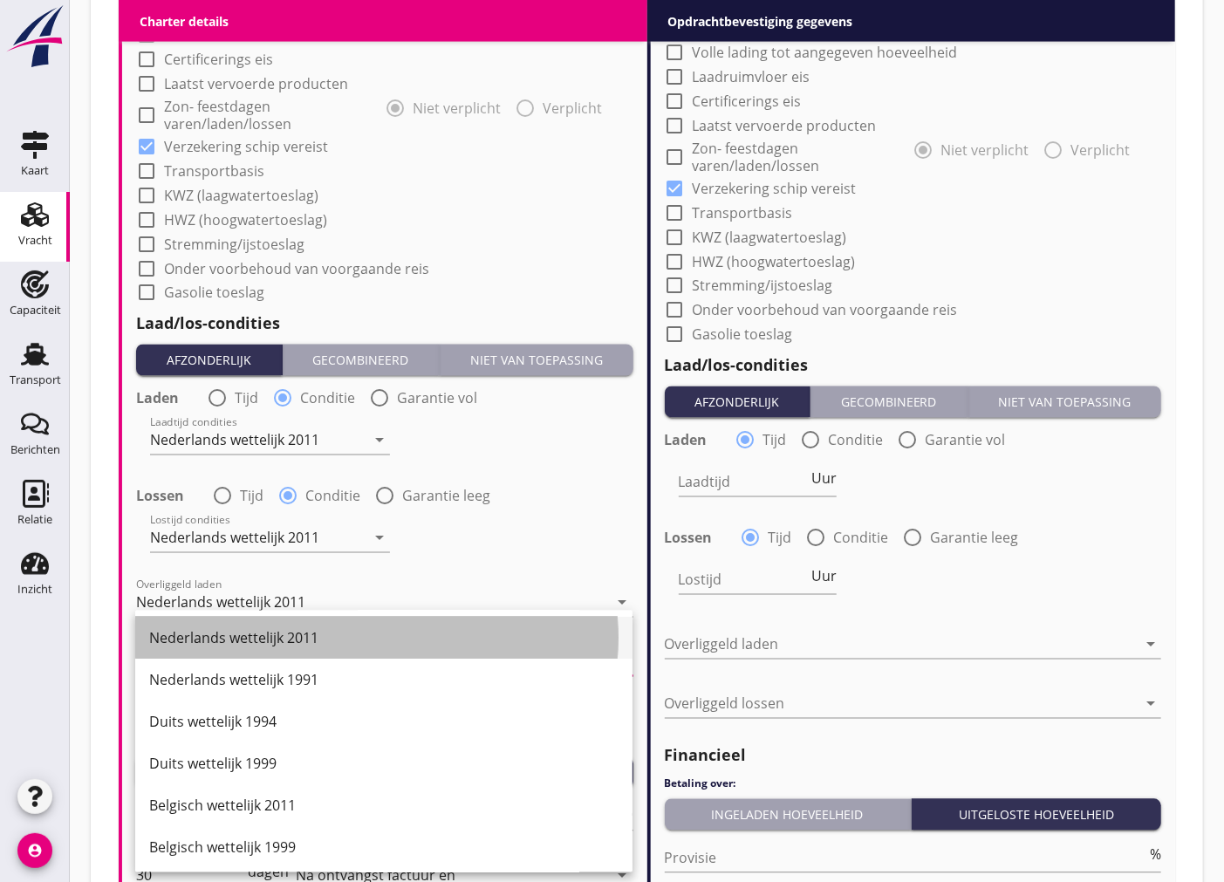
click at [336, 641] on div "Nederlands wettelijk 2011" at bounding box center [384, 638] width 470 height 21
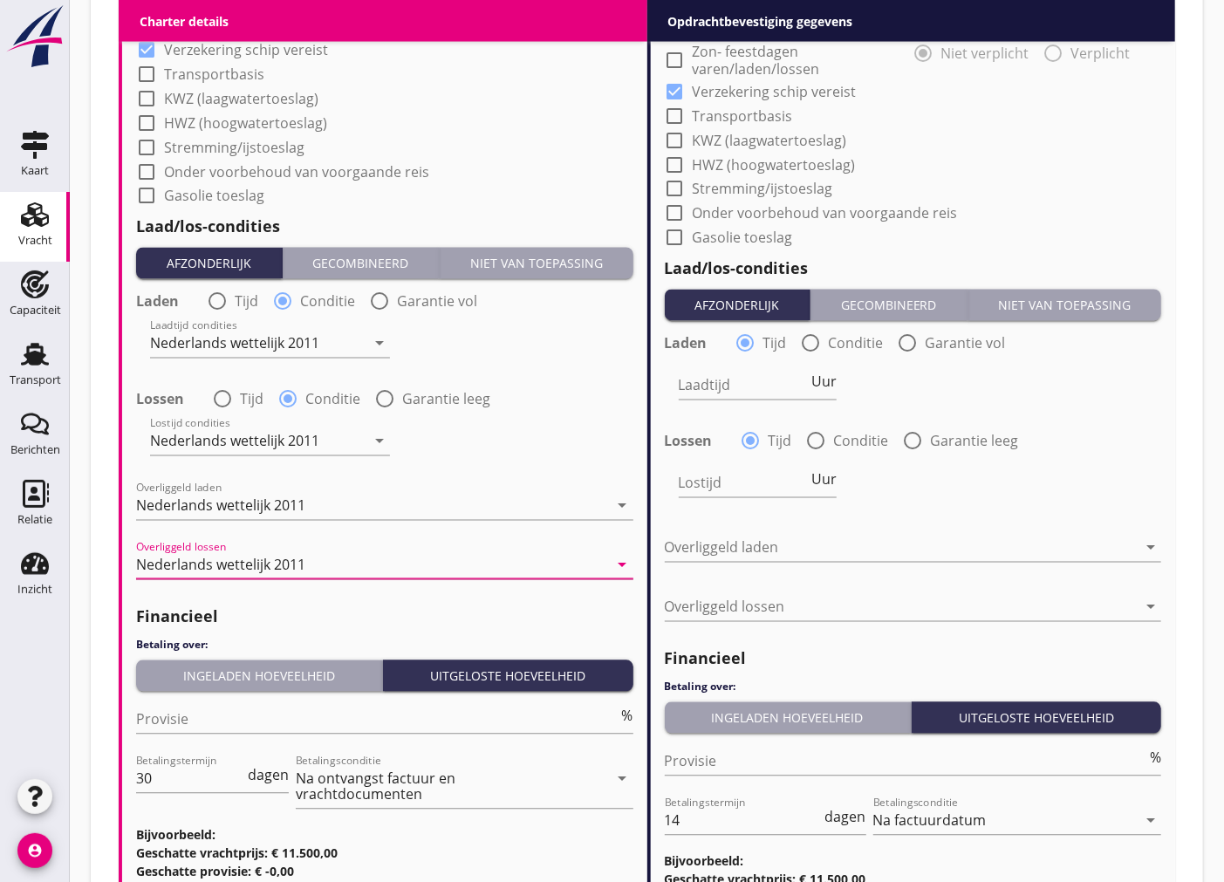
scroll to position [1745, 0]
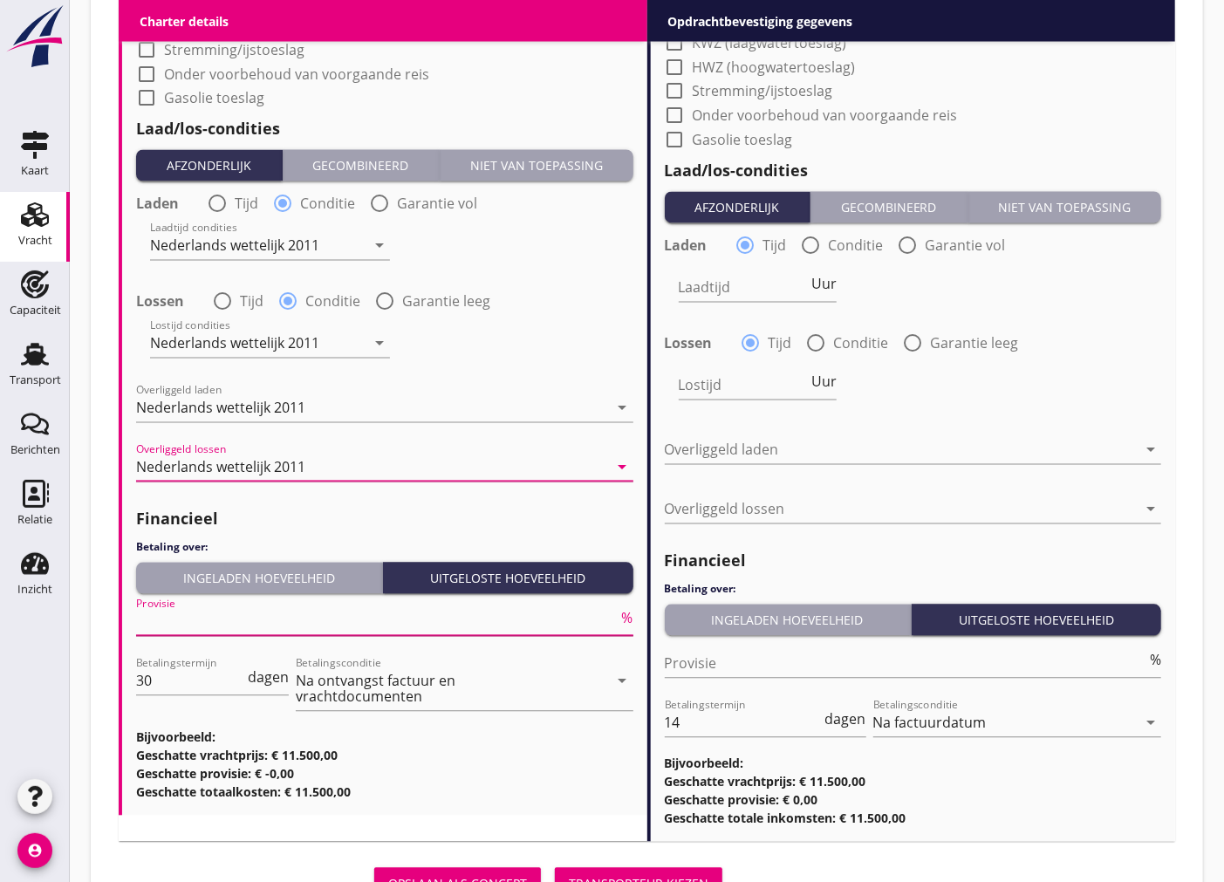
click at [369, 620] on input "Provisie" at bounding box center [377, 622] width 483 height 28
type input "5"
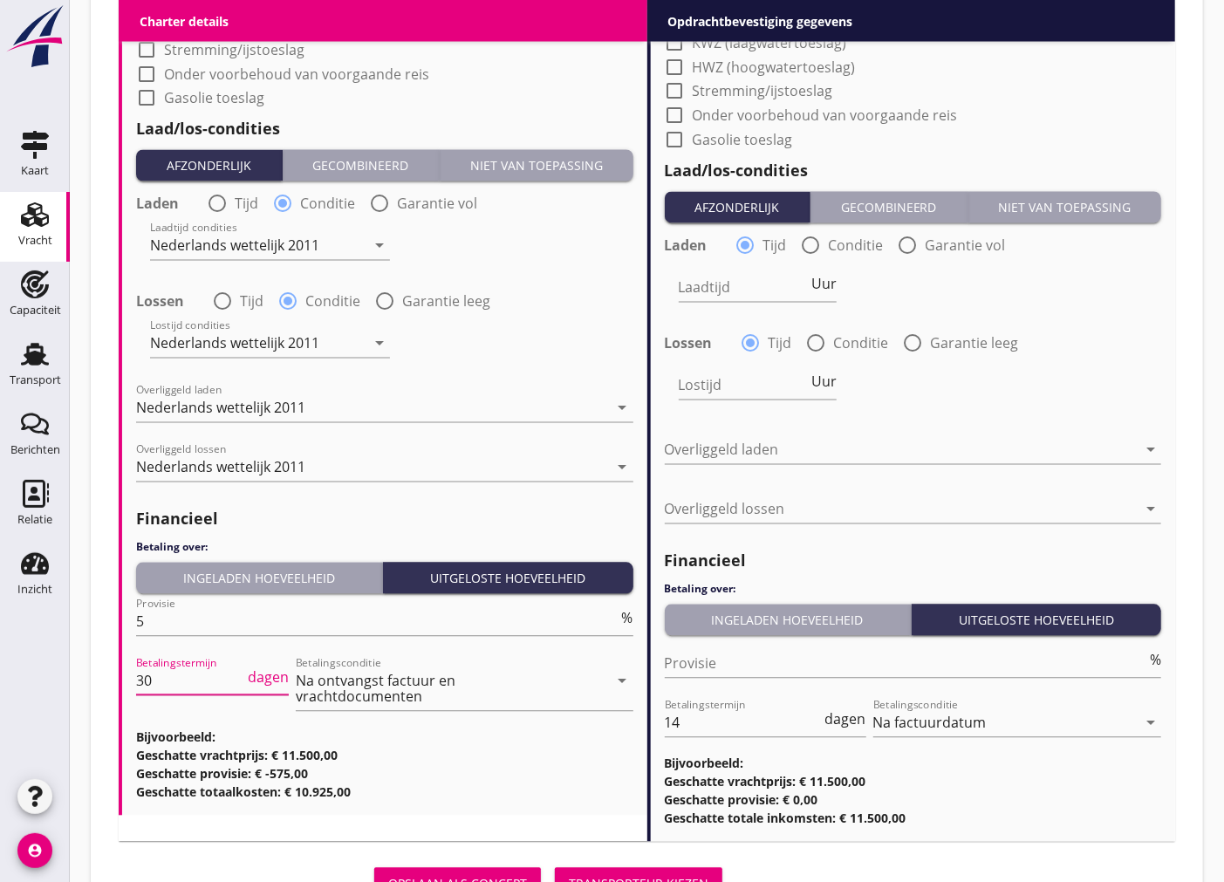
drag, startPoint x: 178, startPoint y: 684, endPoint x: -9, endPoint y: 676, distance: 186.9
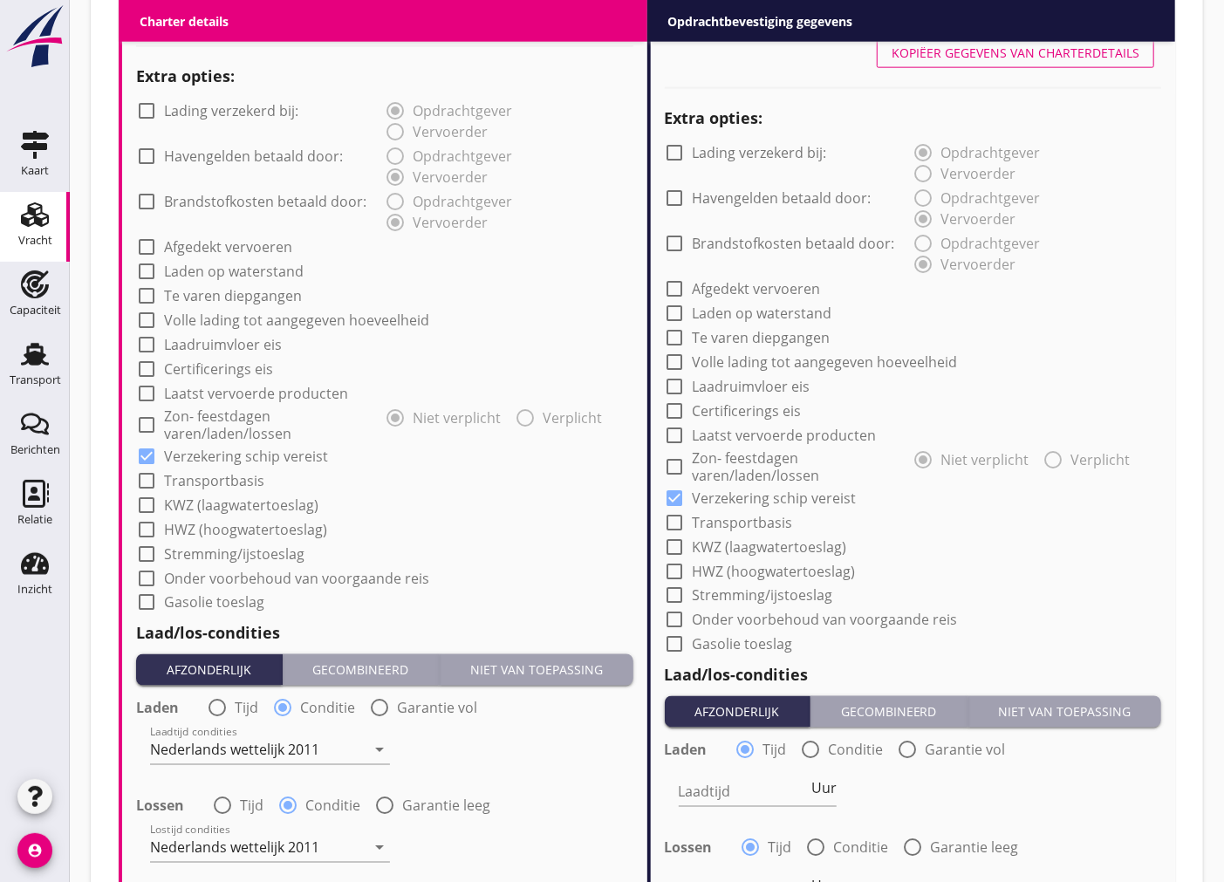
scroll to position [1144, 0]
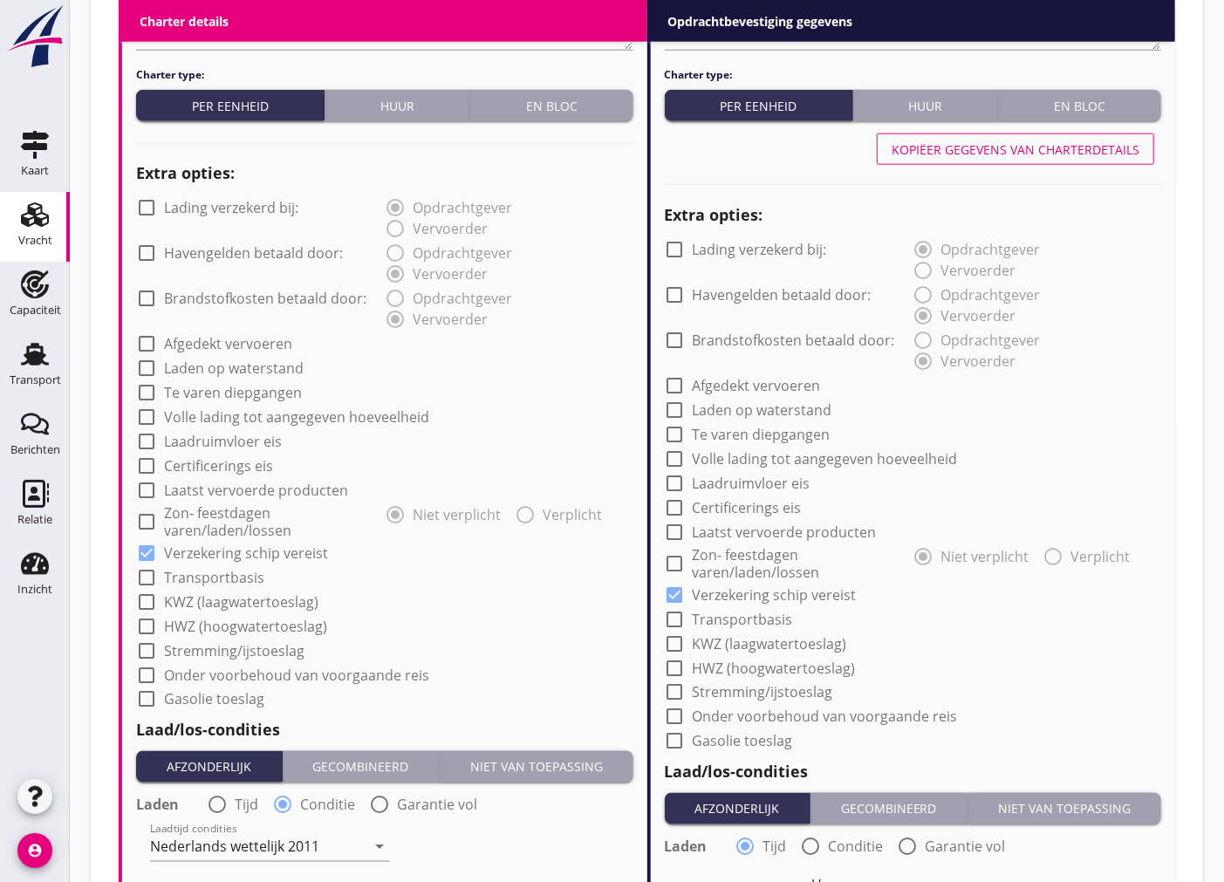
type input "14"
click at [1027, 154] on div "Kopiëer gegevens van charterdetails" at bounding box center [1016, 150] width 248 height 18
radio input "false"
radio input "true"
radio input "false"
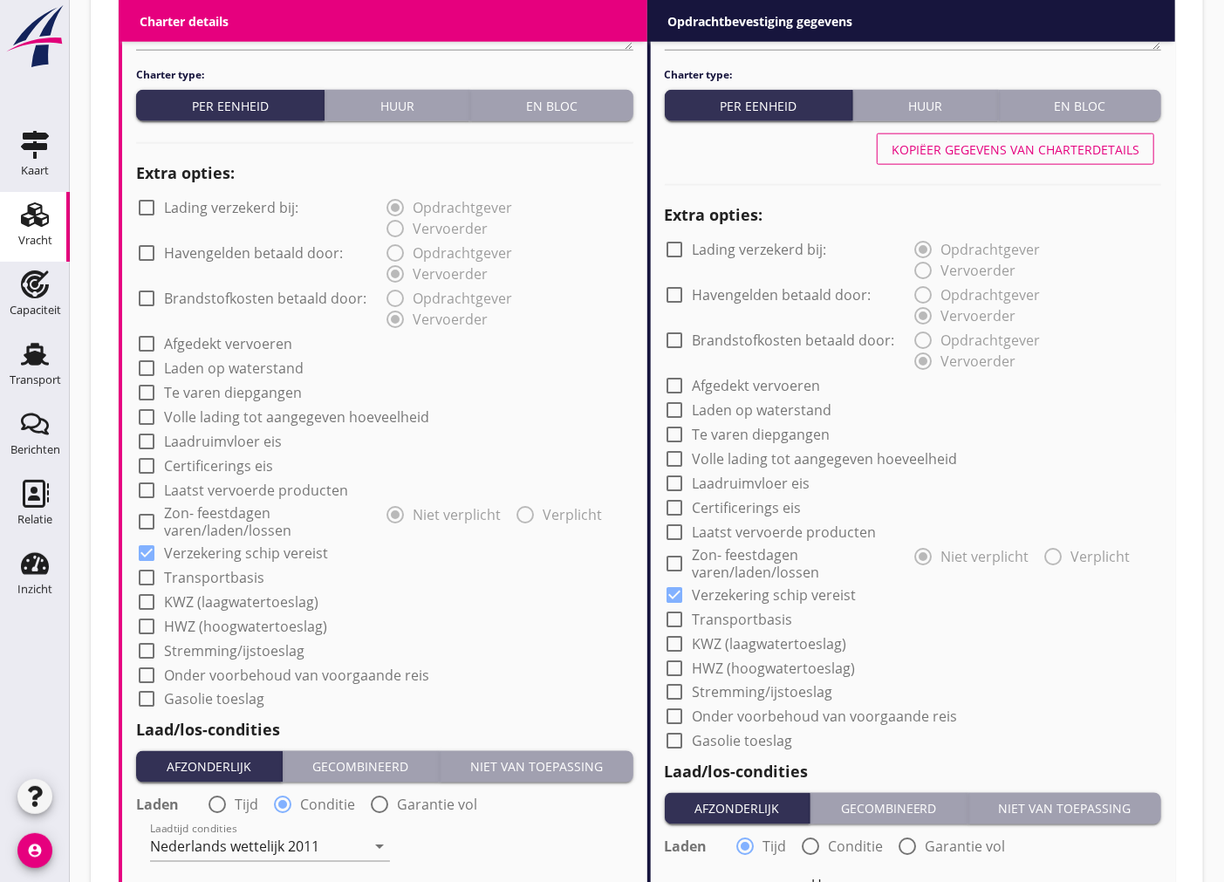
radio input "true"
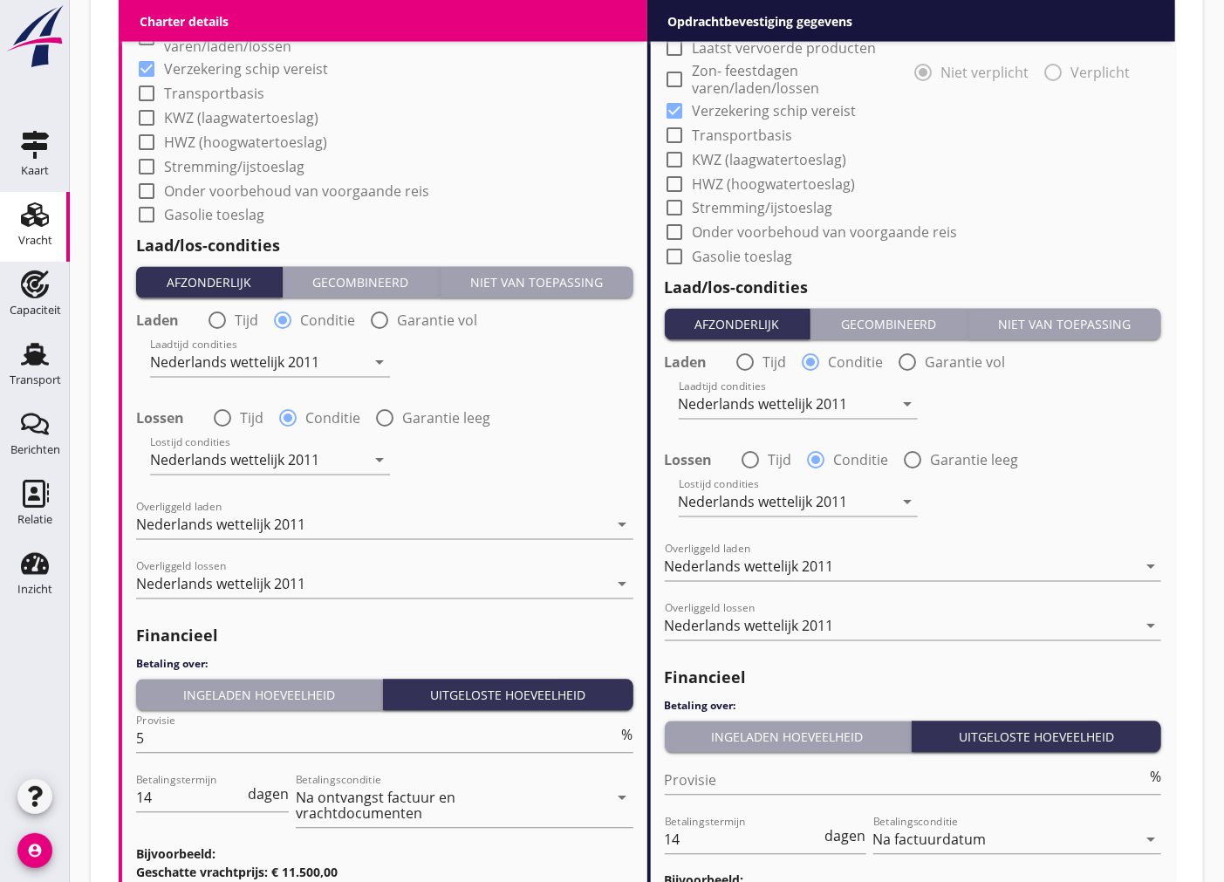
scroll to position [1822, 0]
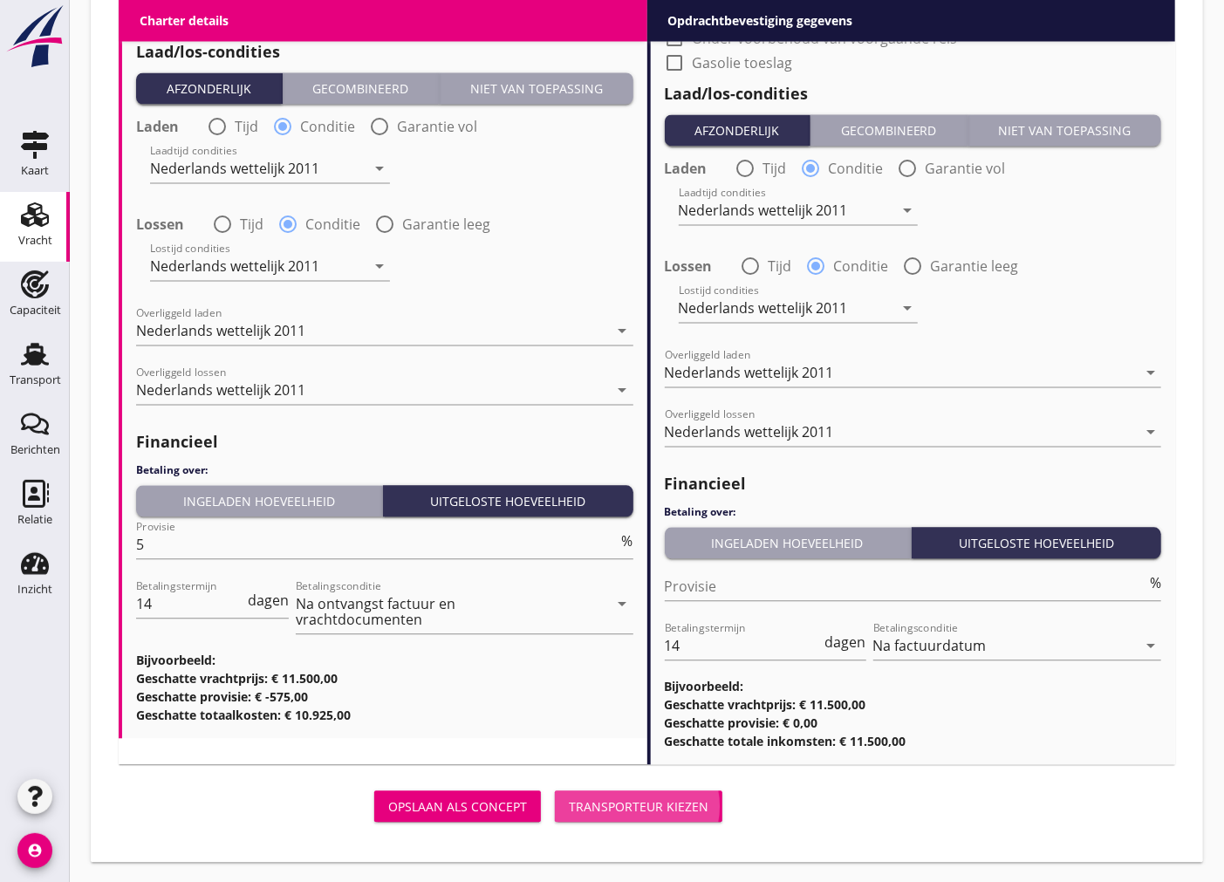
click at [586, 812] on div "Transporteur kiezen" at bounding box center [639, 808] width 140 height 18
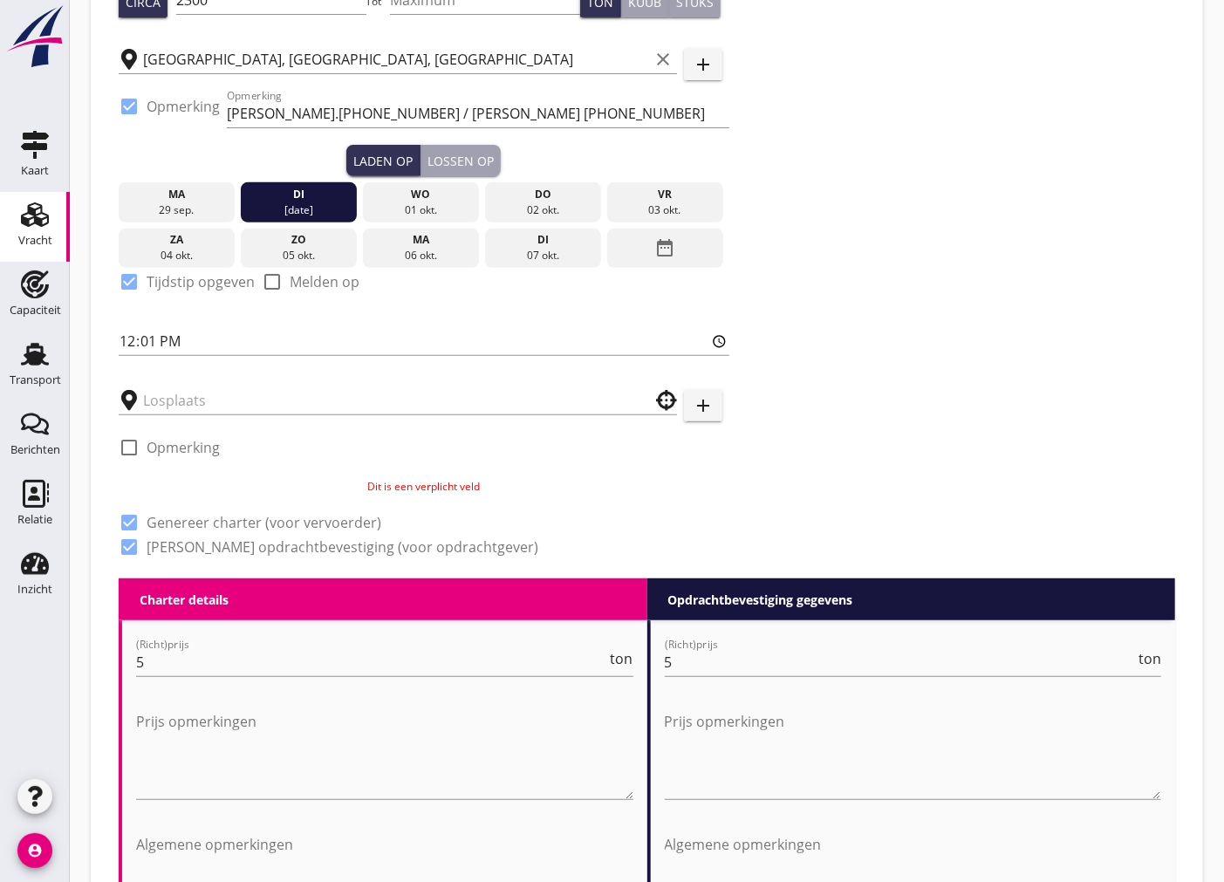
scroll to position [204, 0]
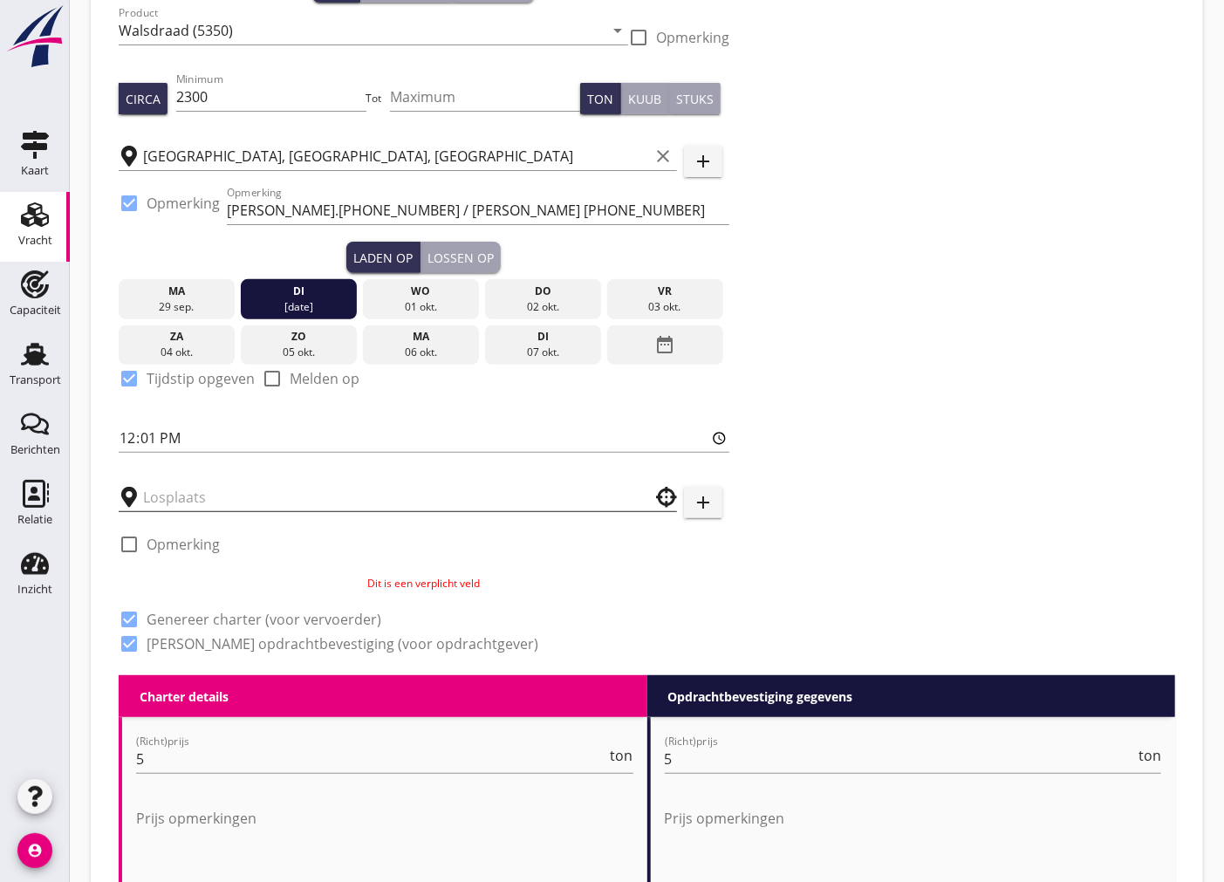
click at [278, 497] on input "text" at bounding box center [385, 497] width 485 height 28
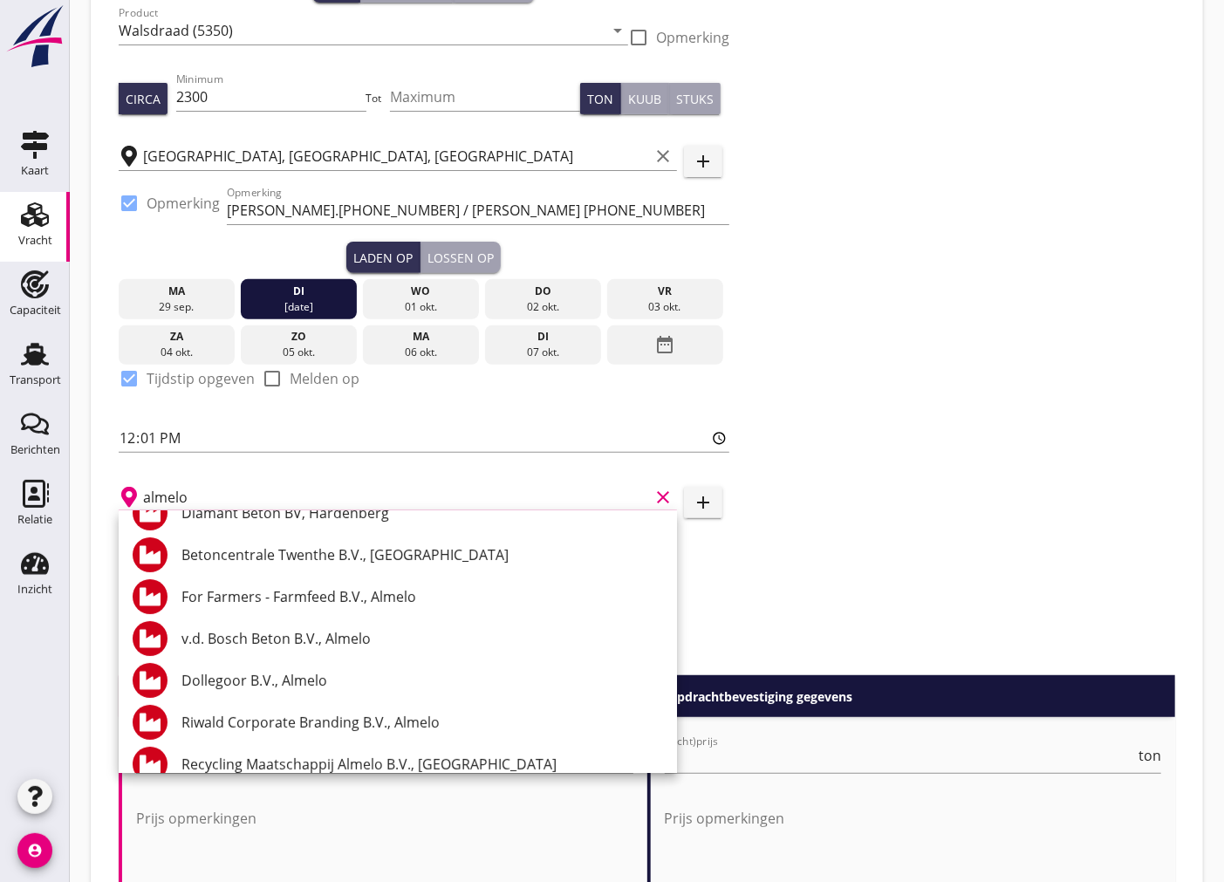
scroll to position [297, 0]
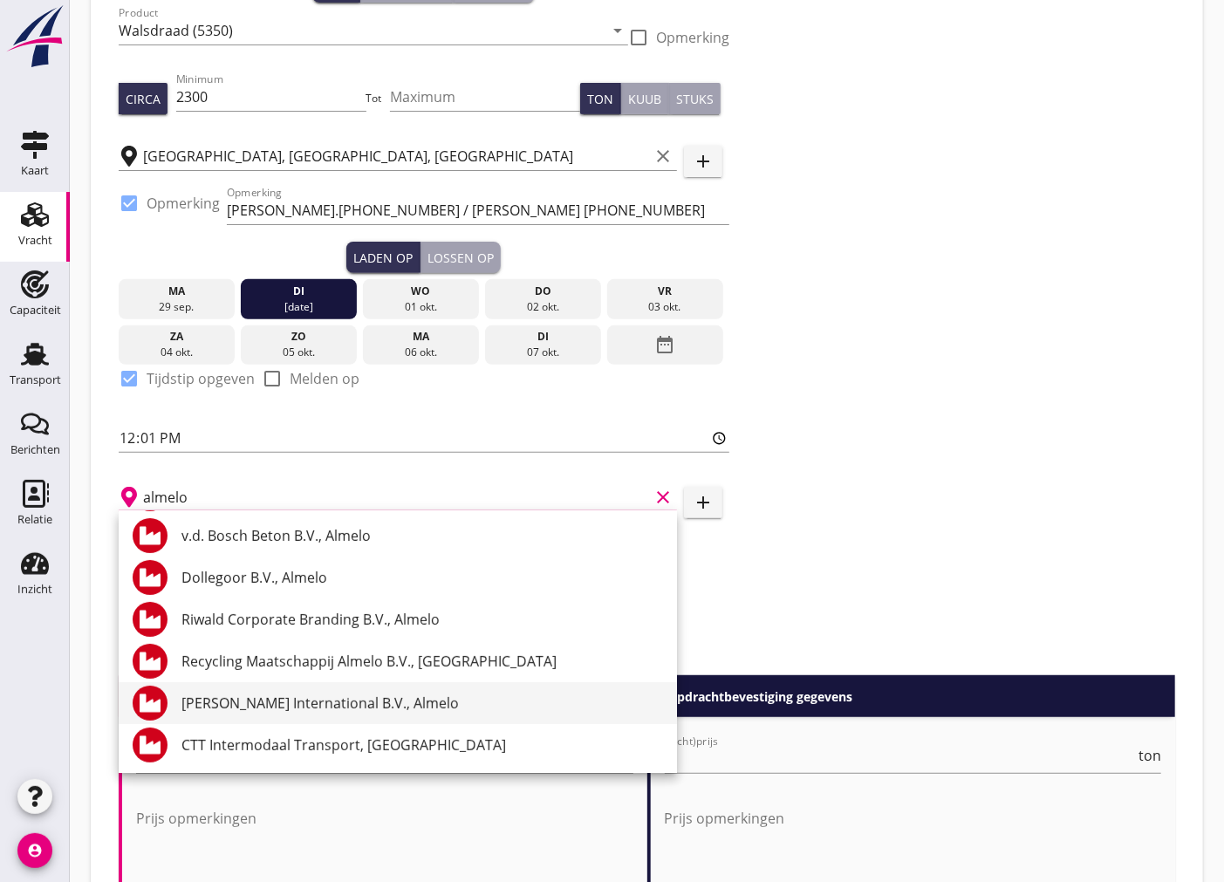
click at [334, 682] on div "[PERSON_NAME] International B.V., Almelo" at bounding box center [423, 703] width 482 height 42
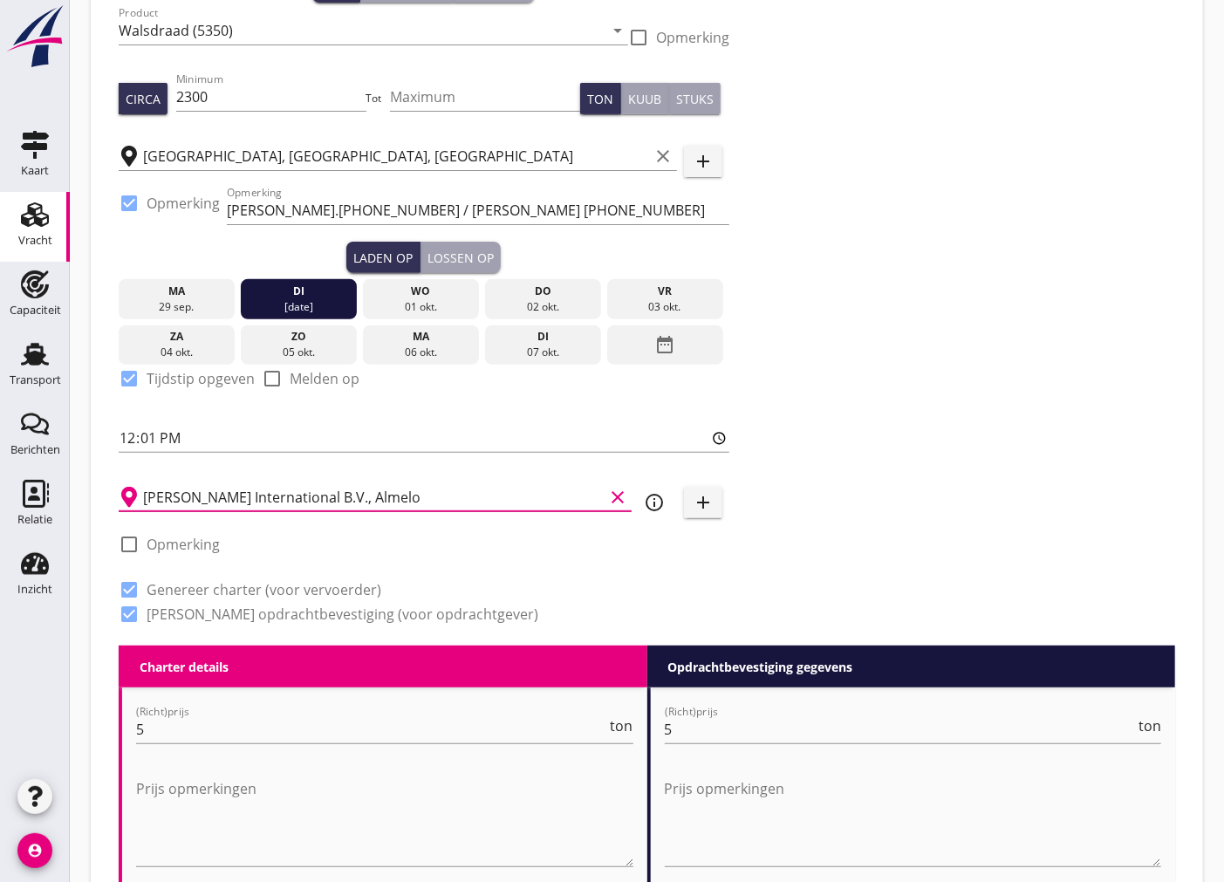
type input "[PERSON_NAME] International B.V., Almelo"
click at [133, 536] on div at bounding box center [129, 545] width 30 height 30
checkbox input "true"
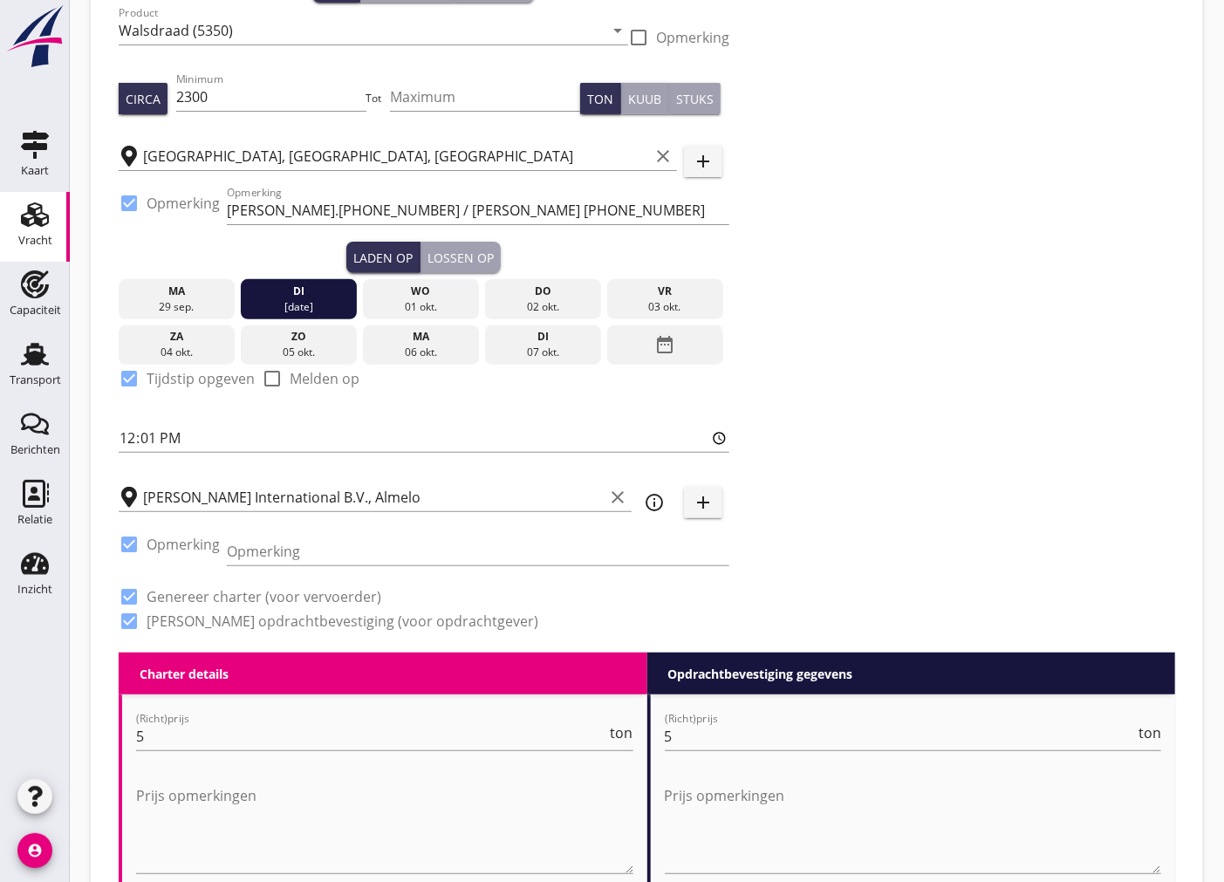
scroll to position [398, 0]
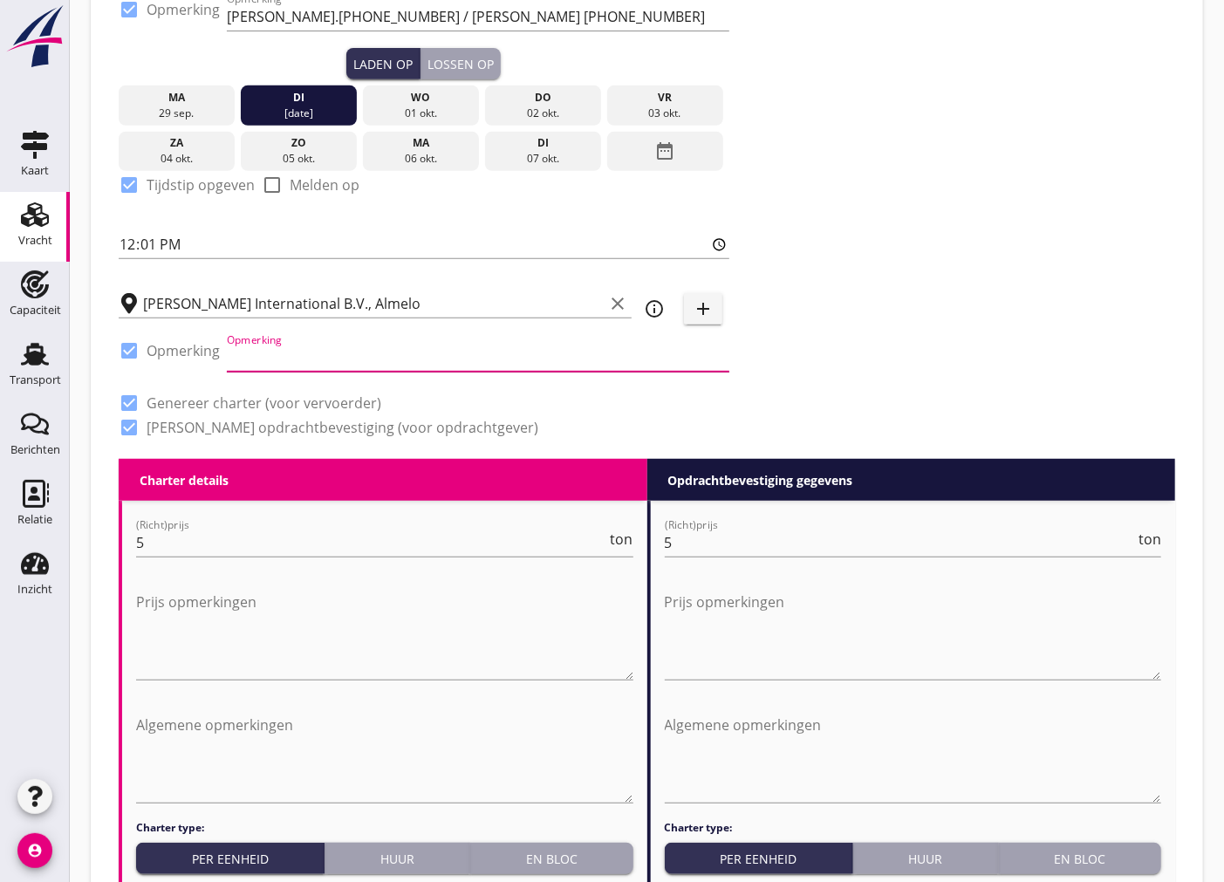
click at [283, 347] on input "Opmerking" at bounding box center [478, 358] width 503 height 28
paste input "0624338236/0629127411 [EMAIL_ADDRESS][DOMAIN_NAME]"
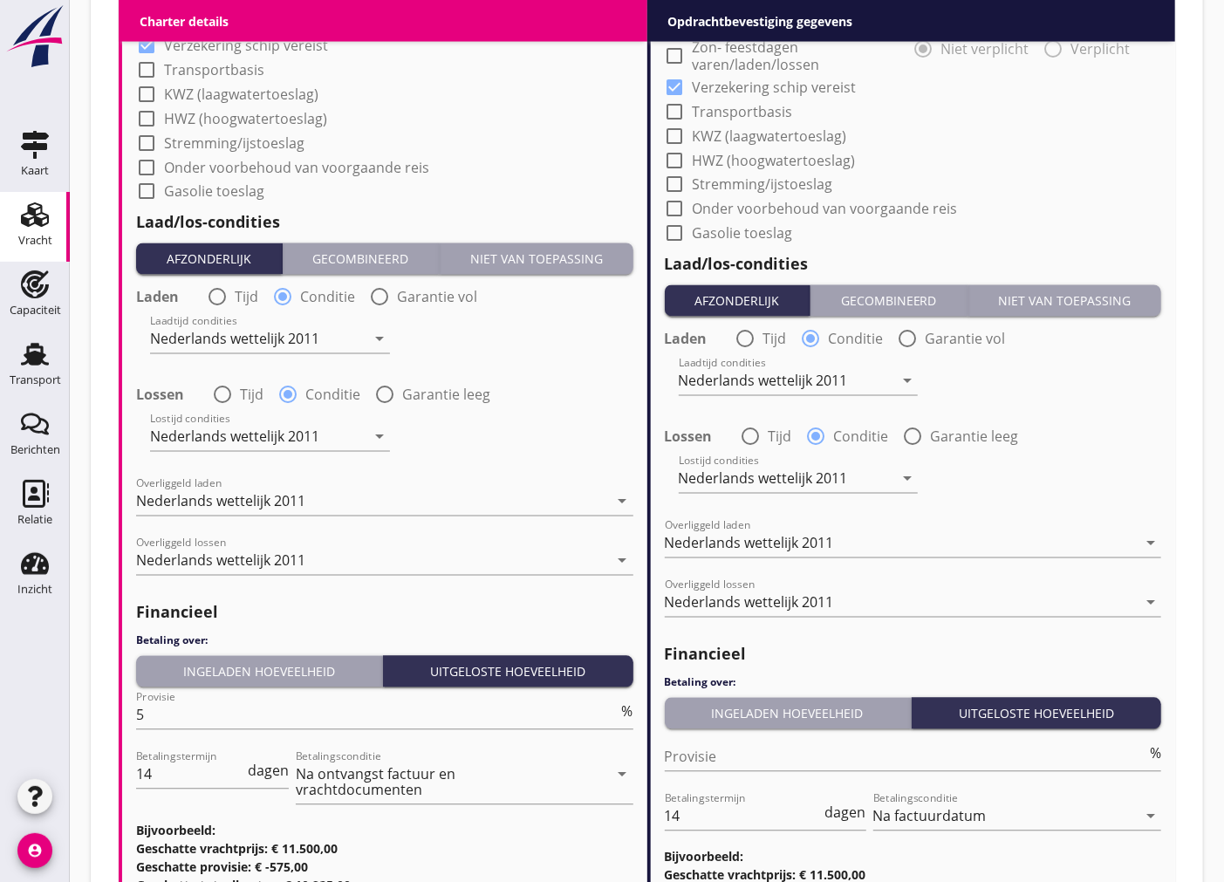
scroll to position [1829, 0]
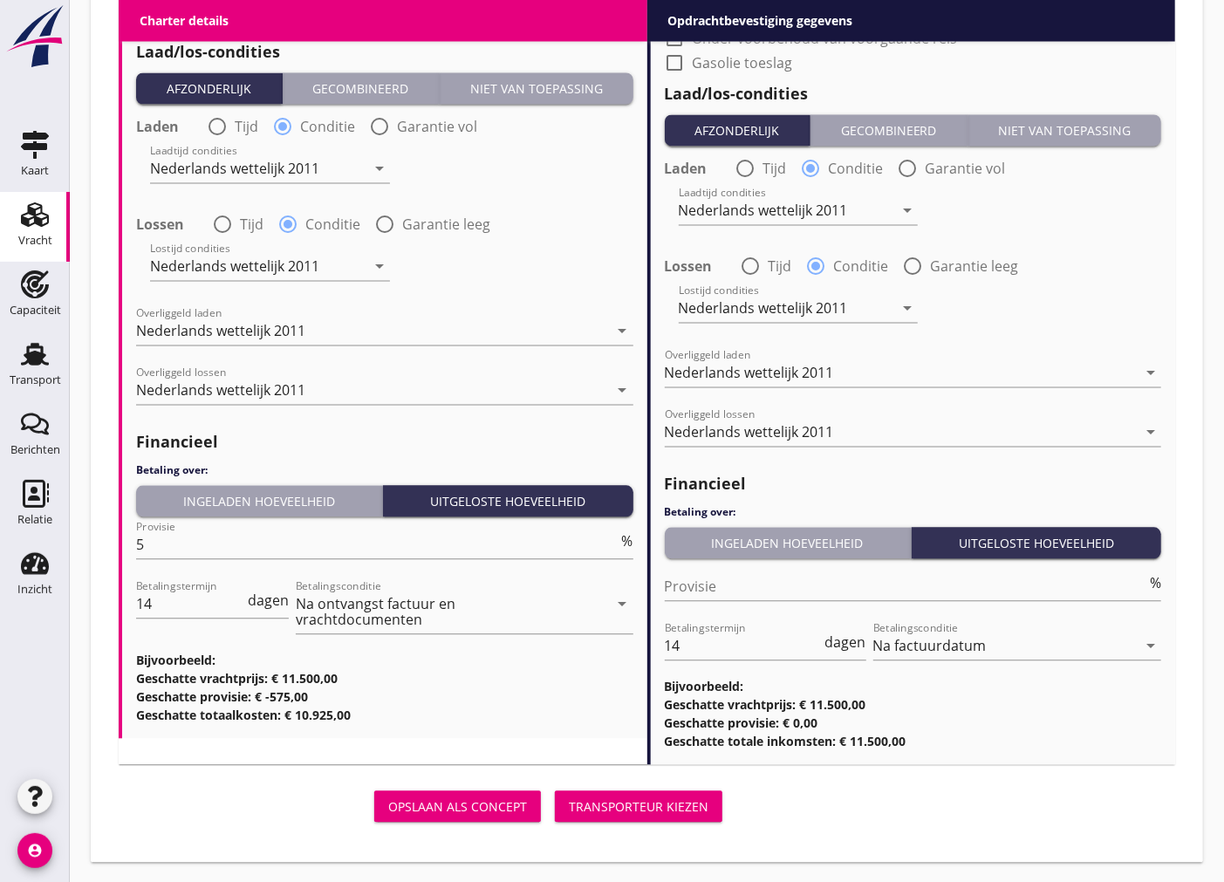
type input "0624338236/0629127411 [EMAIL_ADDRESS][DOMAIN_NAME]"
click at [685, 803] on div "Transporteur kiezen" at bounding box center [639, 808] width 140 height 18
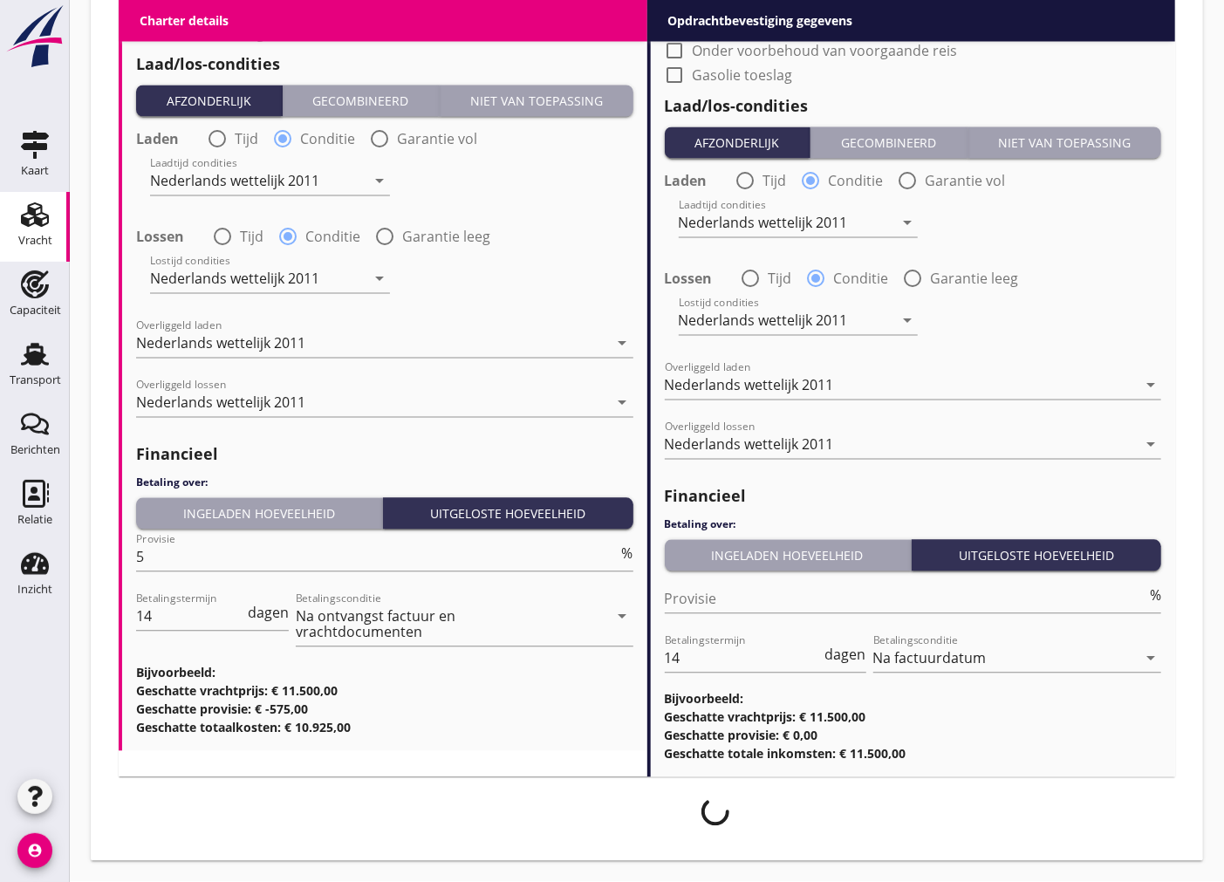
scroll to position [1816, 0]
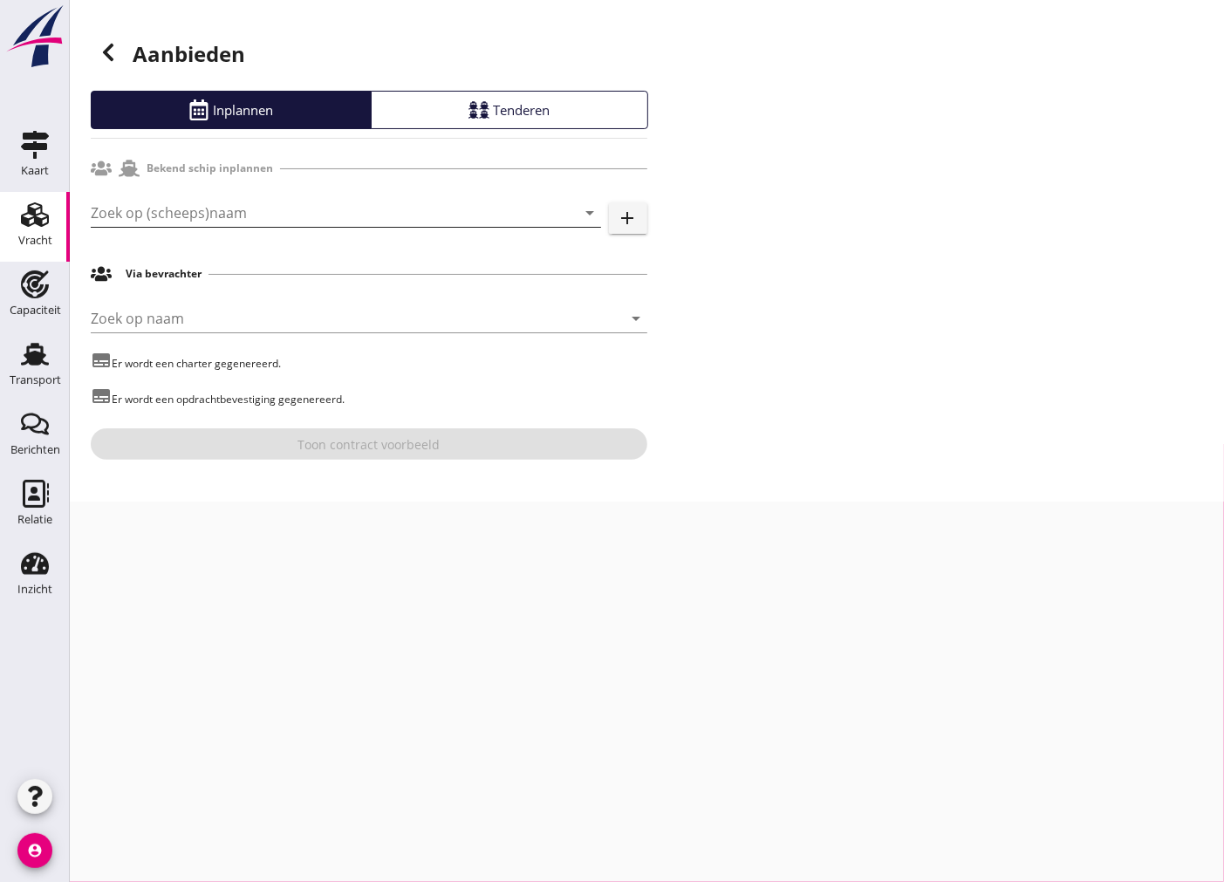
click at [273, 207] on input "Zoek op (scheeps)naam" at bounding box center [322, 213] width 462 height 28
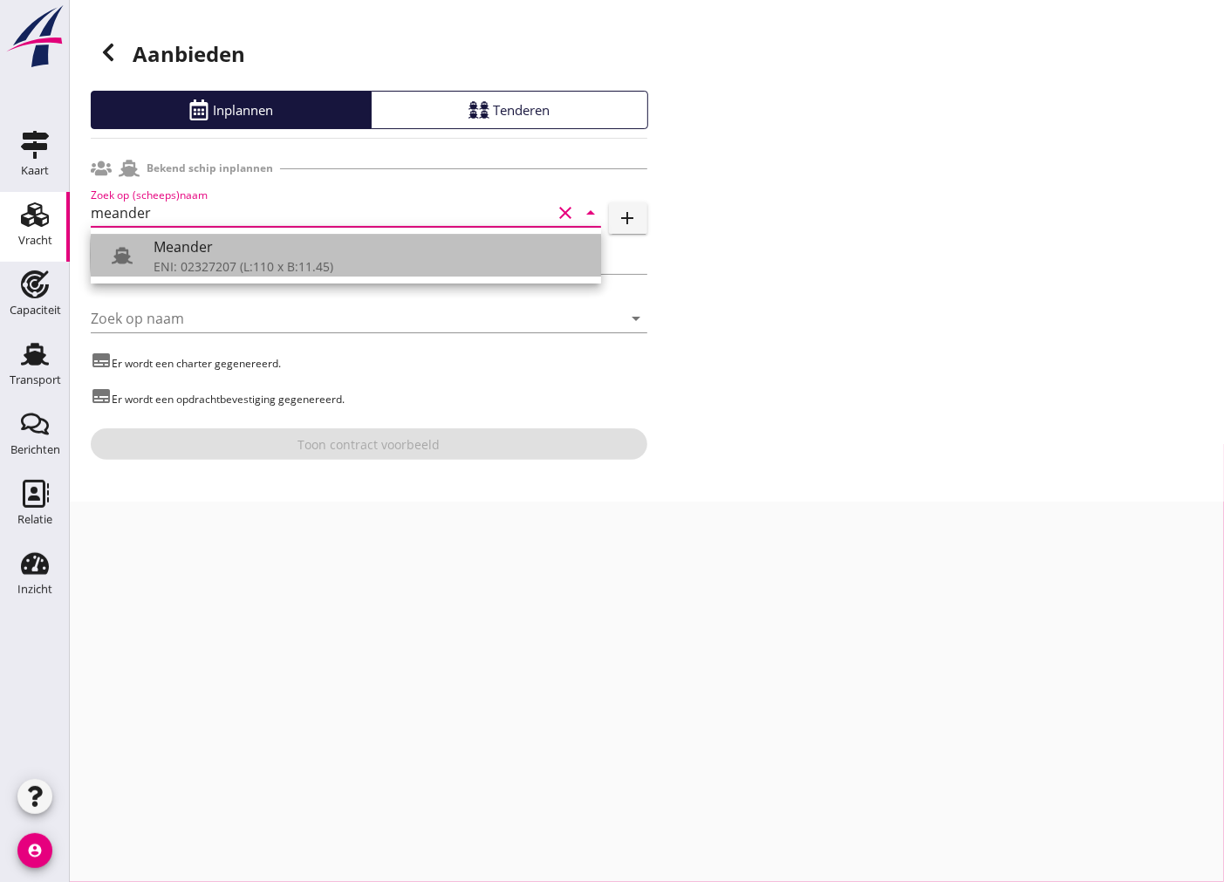
click at [385, 257] on div "Meander" at bounding box center [371, 247] width 434 height 21
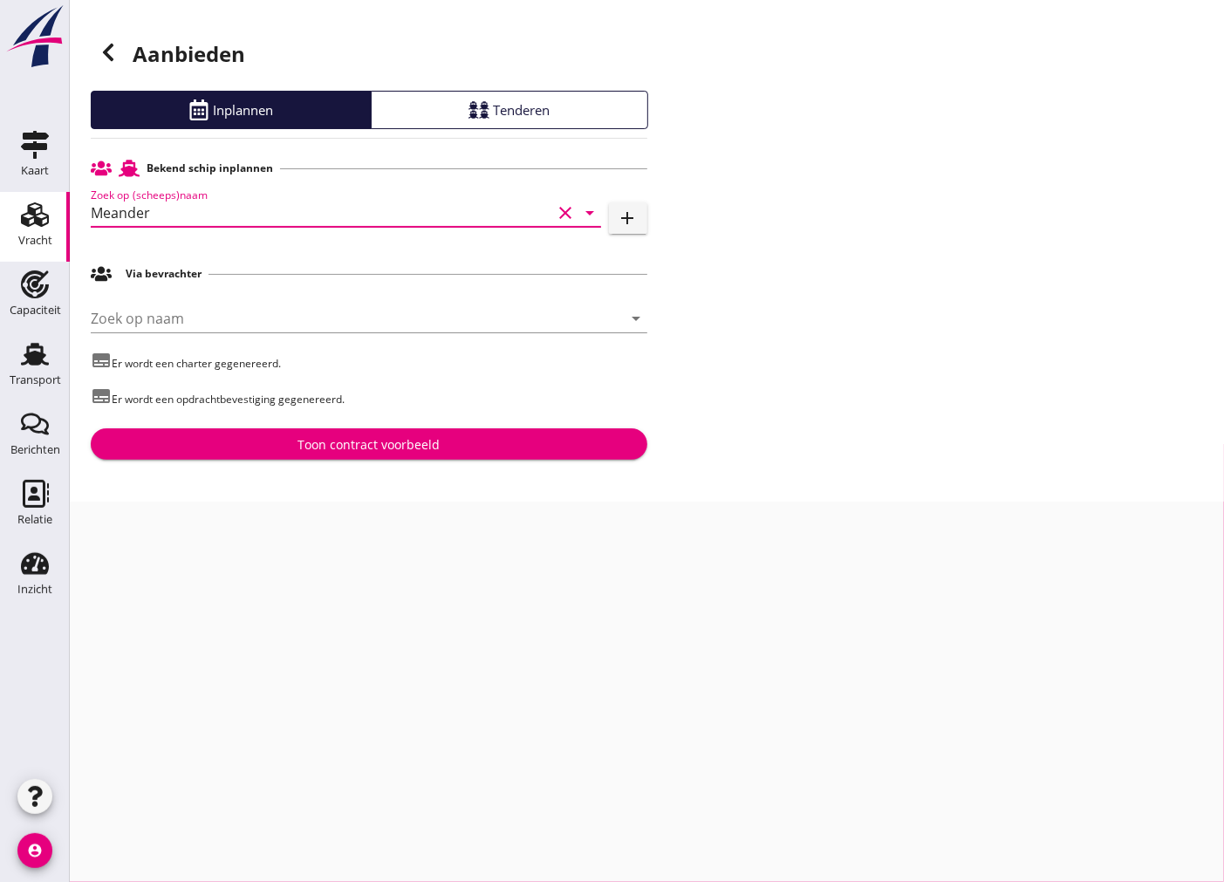
type input "Meander"
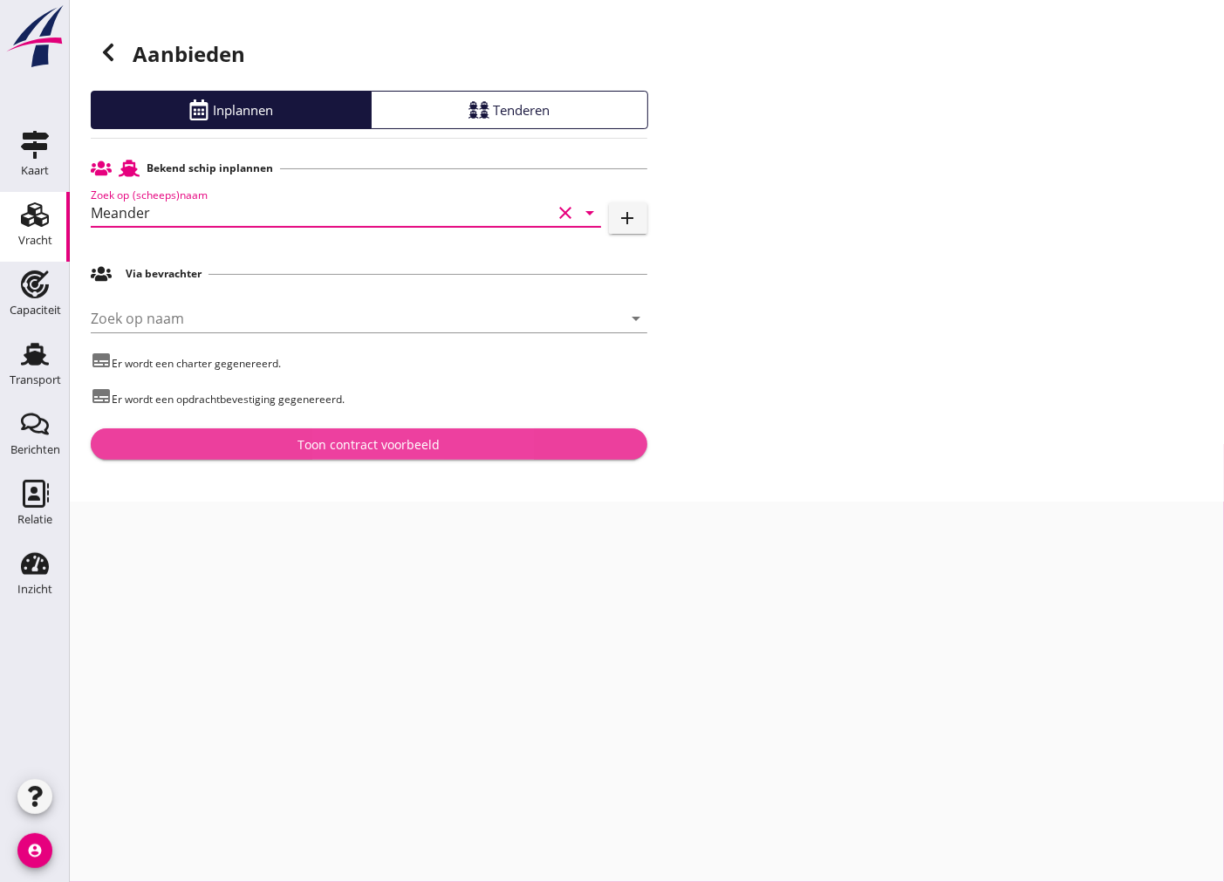
click at [373, 443] on div "Toon contract voorbeeld" at bounding box center [369, 444] width 142 height 18
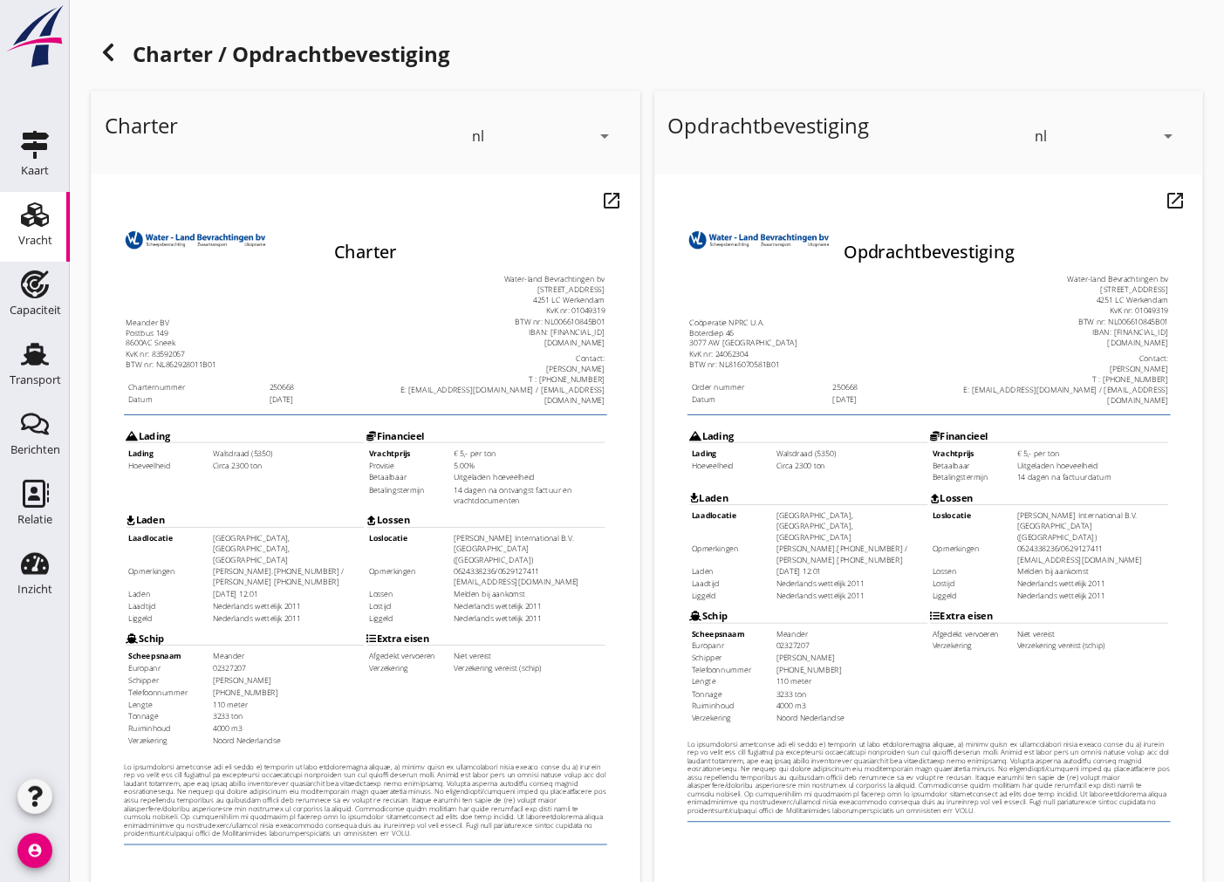
scroll to position [207, 0]
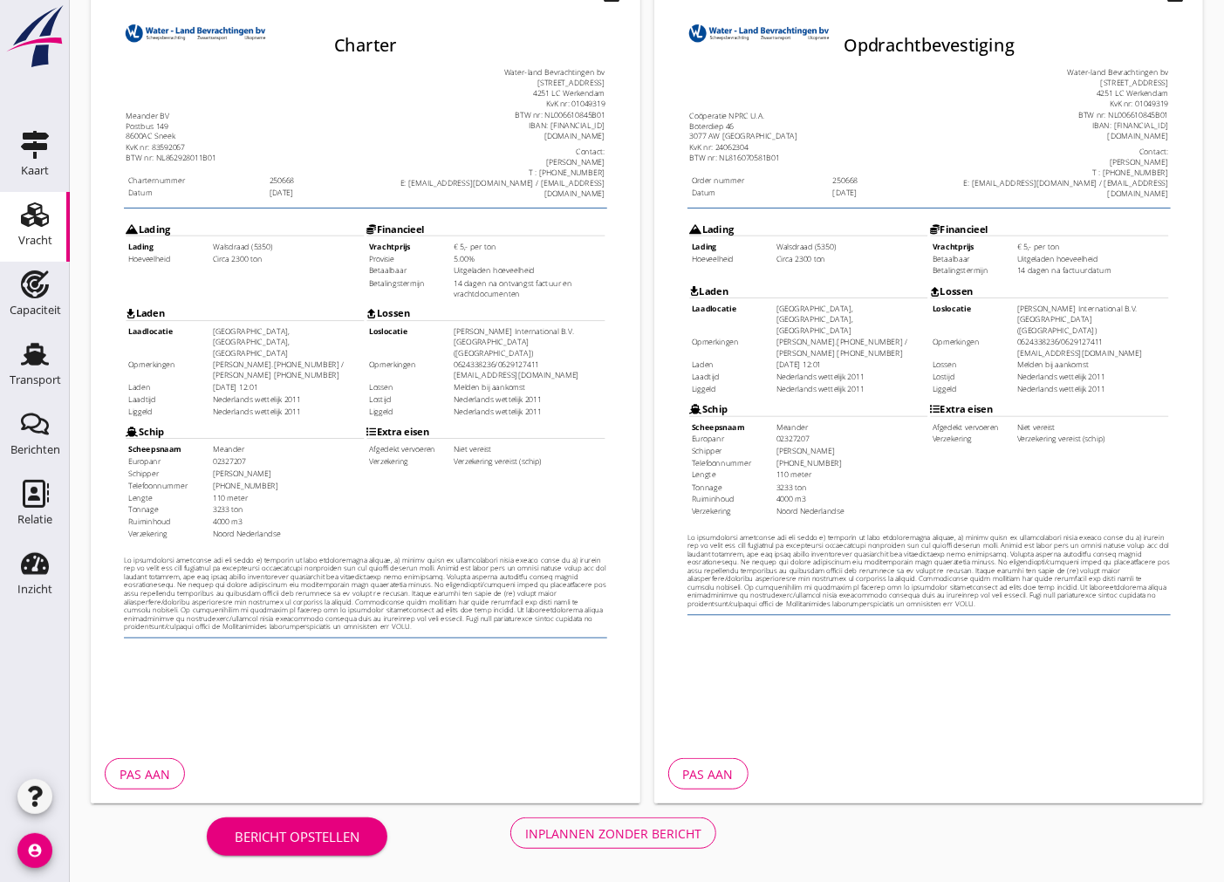
click at [655, 830] on div "Inplannen zonder bericht" at bounding box center [613, 834] width 176 height 18
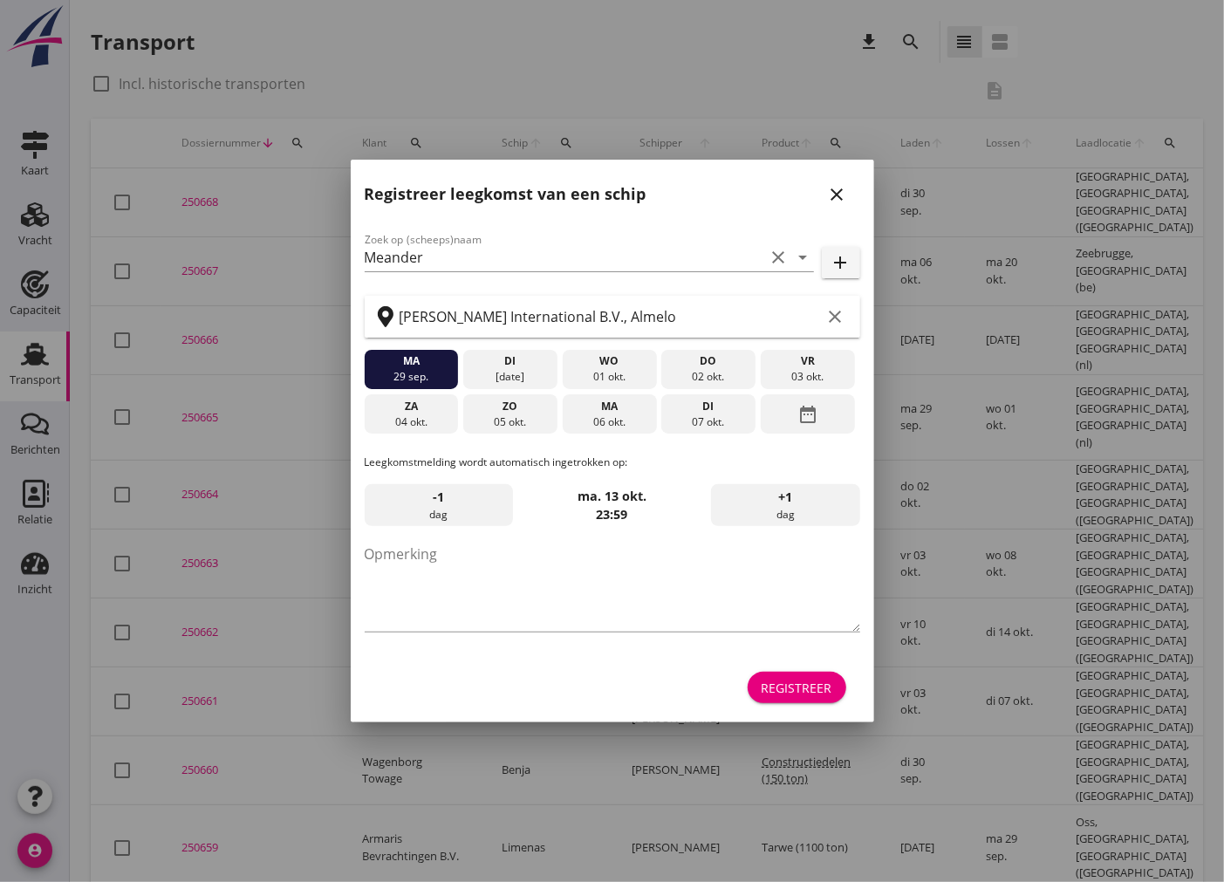
click at [813, 382] on div "03 okt." at bounding box center [808, 377] width 86 height 16
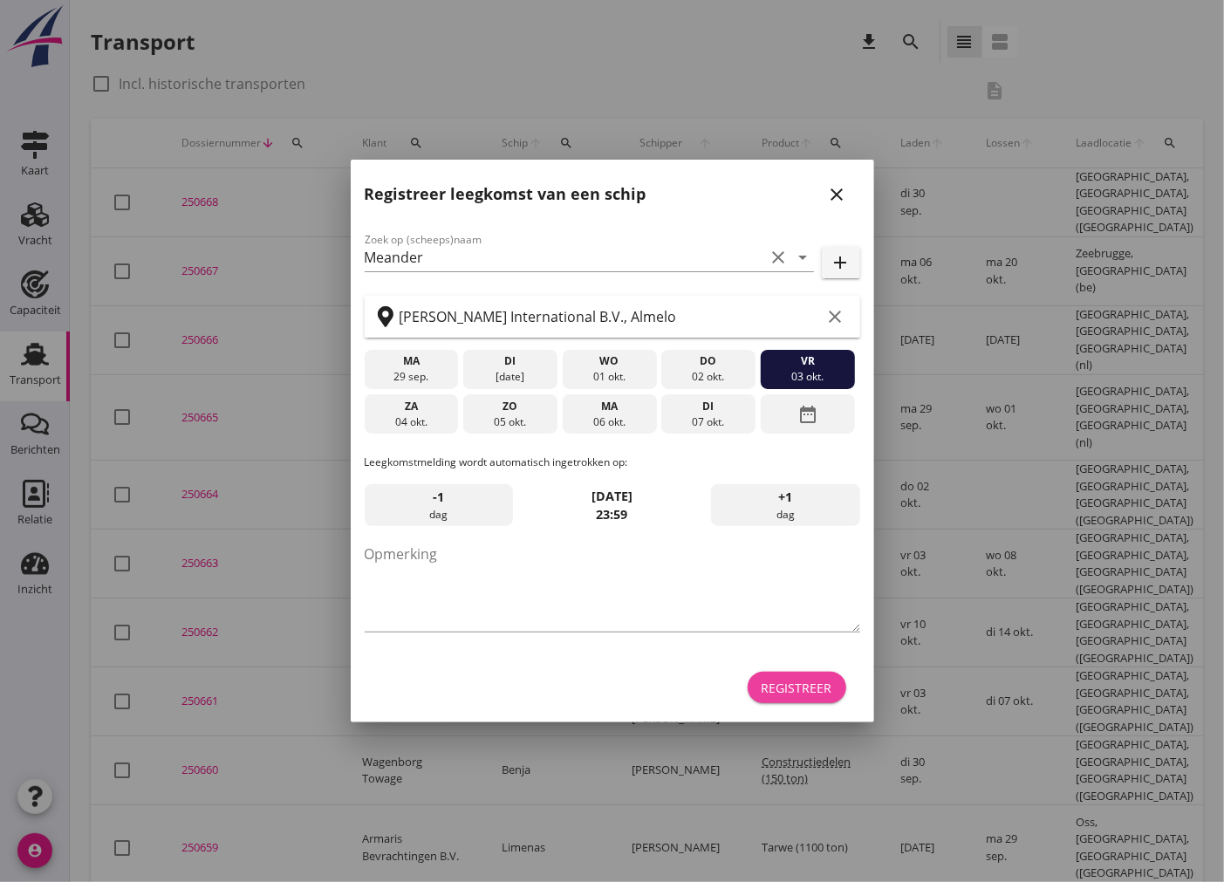
click at [797, 693] on div "Registreer" at bounding box center [797, 688] width 71 height 18
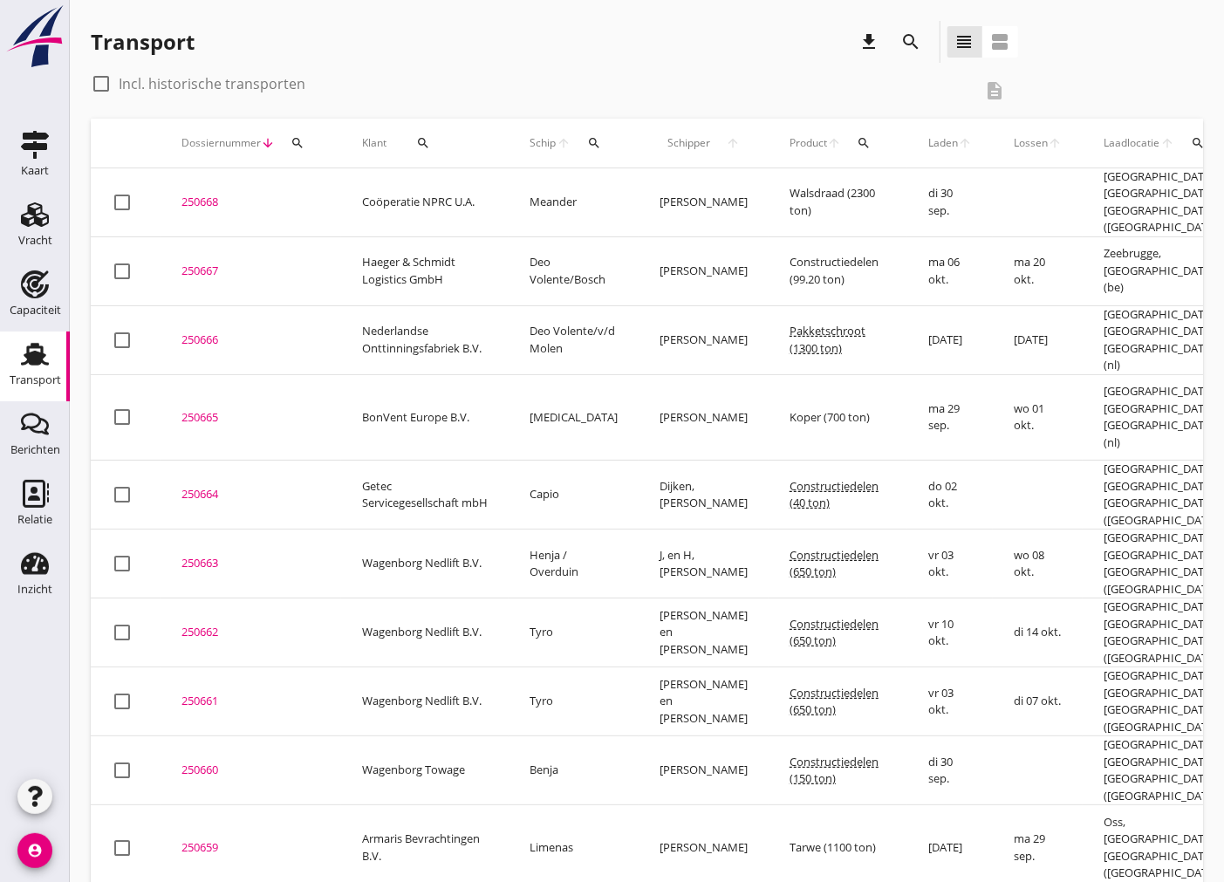
click at [199, 196] on div "250668" at bounding box center [251, 202] width 139 height 17
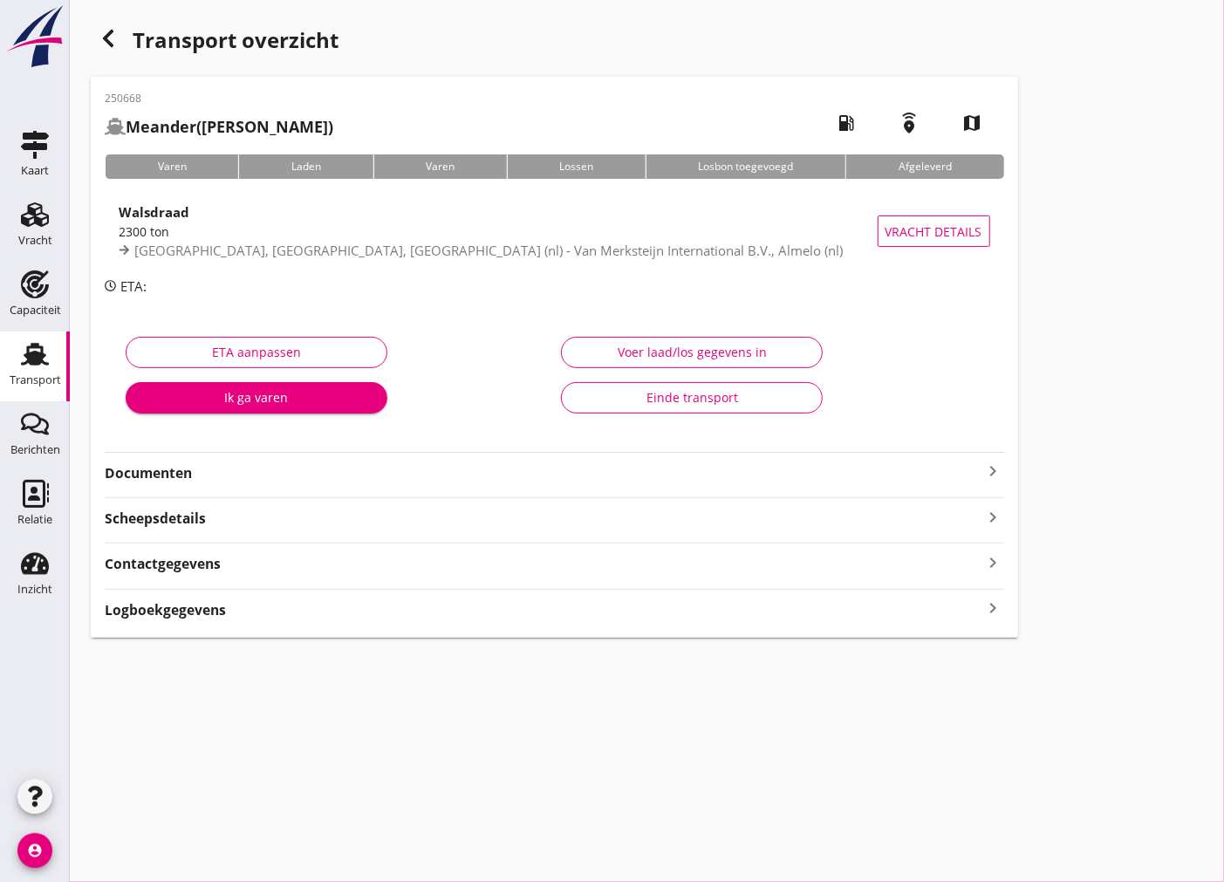
click at [988, 475] on icon "keyboard_arrow_right" at bounding box center [994, 471] width 21 height 21
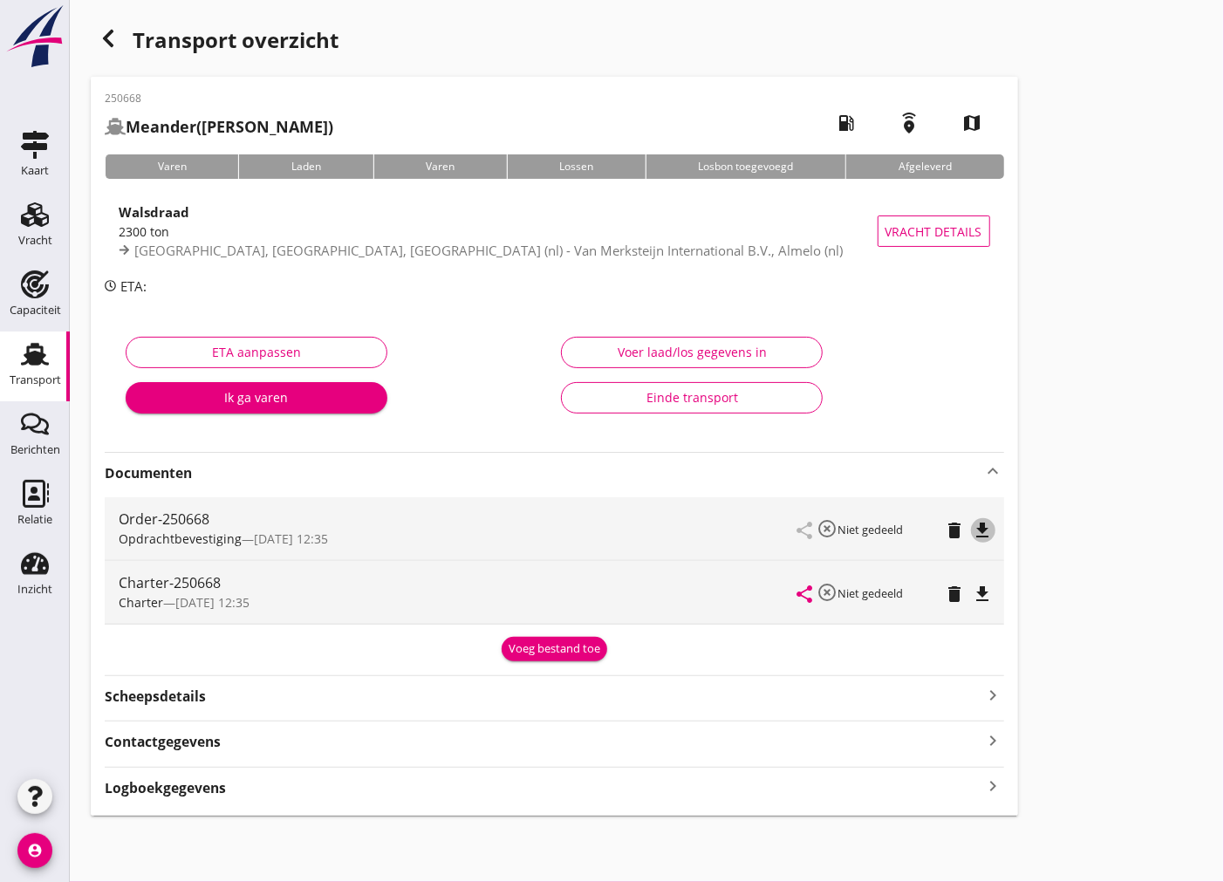
click at [980, 522] on icon "file_download" at bounding box center [983, 530] width 21 height 21
click at [984, 592] on icon "file_download" at bounding box center [983, 594] width 21 height 21
